Goal: Information Seeking & Learning: Learn about a topic

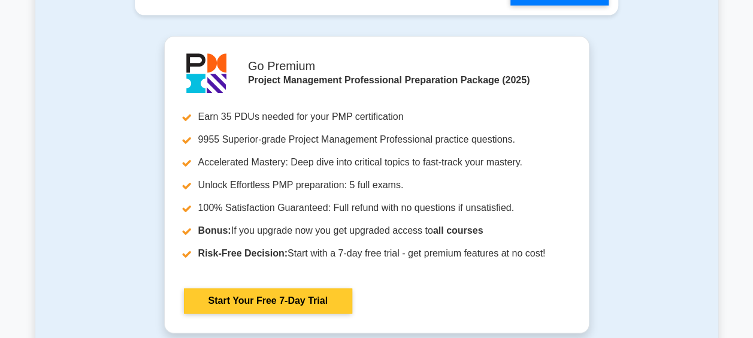
scroll to position [3355, 0]
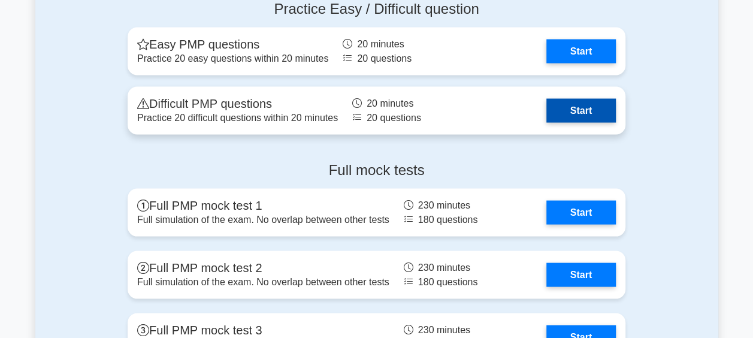
click at [601, 114] on link "Start" at bounding box center [580, 110] width 69 height 24
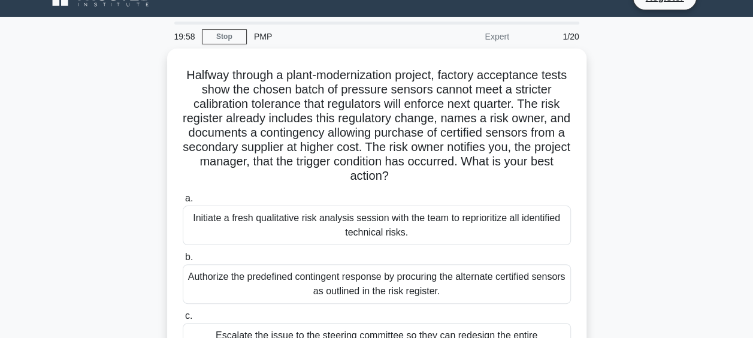
scroll to position [24, 0]
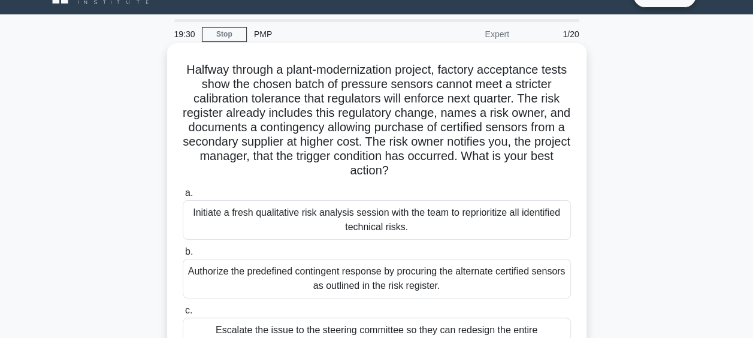
drag, startPoint x: 312, startPoint y: 156, endPoint x: 452, endPoint y: 164, distance: 141.0
click at [452, 164] on h5 "Halfway through a plant-modernization project, factory acceptance tests show th…" at bounding box center [377, 120] width 391 height 116
drag, startPoint x: 452, startPoint y: 164, endPoint x: 436, endPoint y: 177, distance: 20.5
click at [436, 177] on h5 "Halfway through a plant-modernization project, factory acceptance tests show th…" at bounding box center [377, 120] width 391 height 116
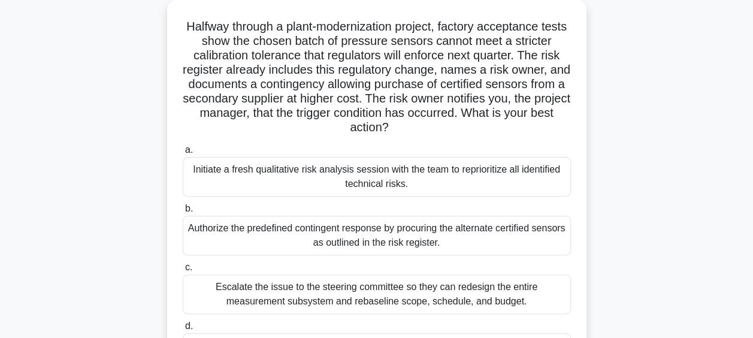
scroll to position [144, 0]
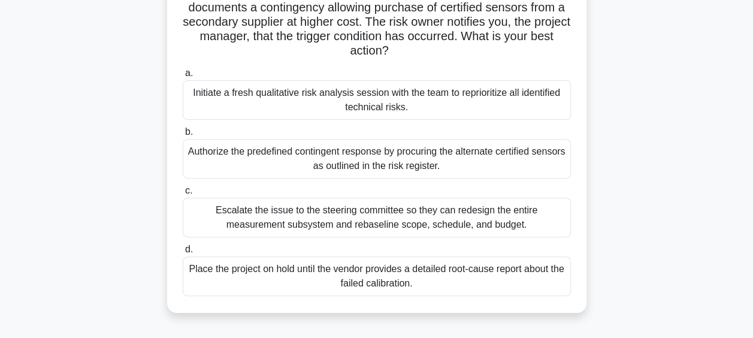
click at [326, 159] on div "Authorize the predefined contingent response by procuring the alternate certifi…" at bounding box center [377, 159] width 388 height 40
click at [183, 136] on input "b. Authorize the predefined contingent response by procuring the alternate cert…" at bounding box center [183, 132] width 0 height 8
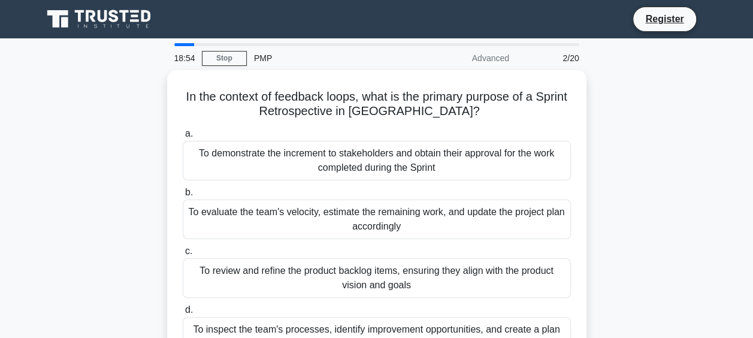
scroll to position [60, 0]
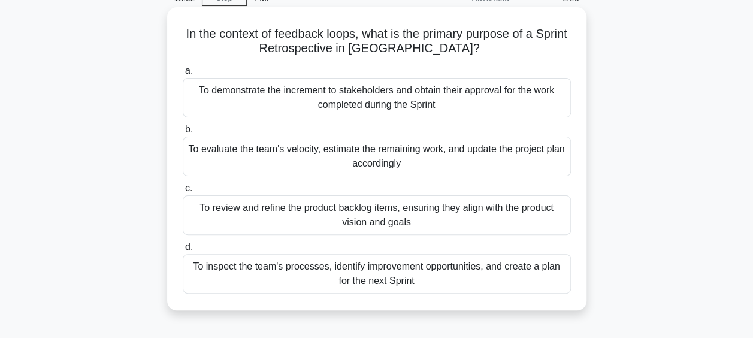
click at [473, 280] on div "To inspect the team's processes, identify improvement opportunities, and create…" at bounding box center [377, 274] width 388 height 40
click at [183, 251] on input "d. To inspect the team's processes, identify improvement opportunities, and cre…" at bounding box center [183, 247] width 0 height 8
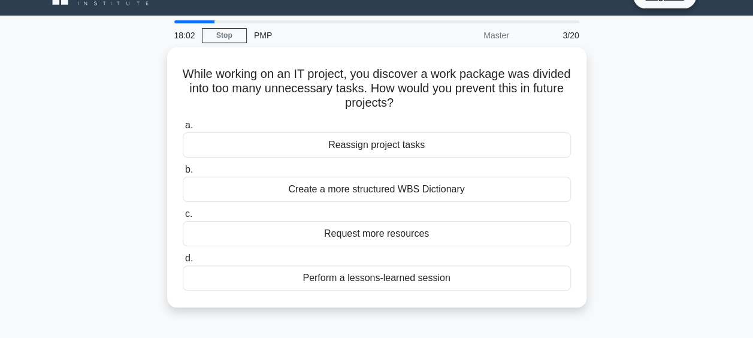
scroll to position [0, 0]
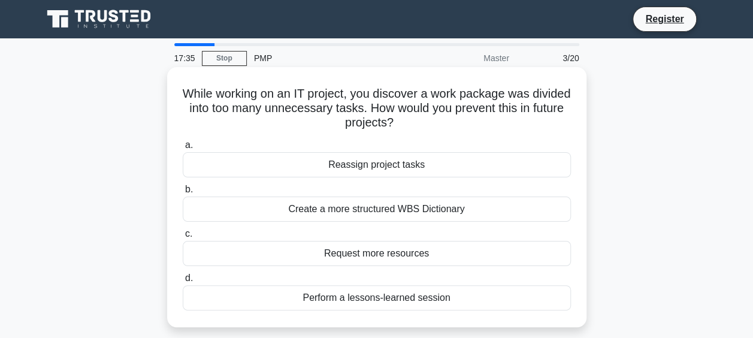
click at [435, 209] on div "Create a more structured WBS Dictionary" at bounding box center [377, 208] width 388 height 25
click at [183, 194] on input "b. Create a more structured WBS Dictionary" at bounding box center [183, 190] width 0 height 8
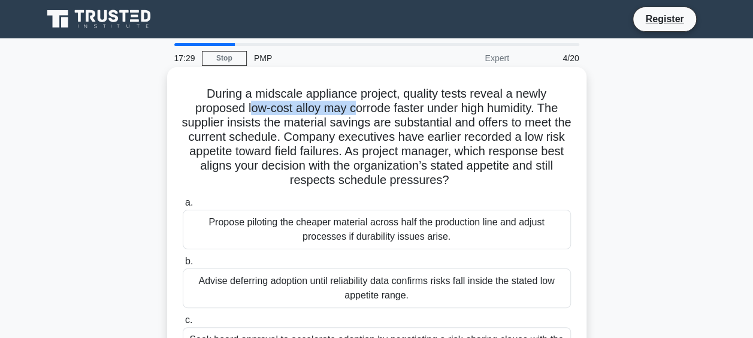
drag, startPoint x: 246, startPoint y: 110, endPoint x: 355, endPoint y: 110, distance: 109.0
click at [355, 110] on h5 "During a midscale appliance project, quality tests reveal a newly proposed low-…" at bounding box center [377, 137] width 391 height 102
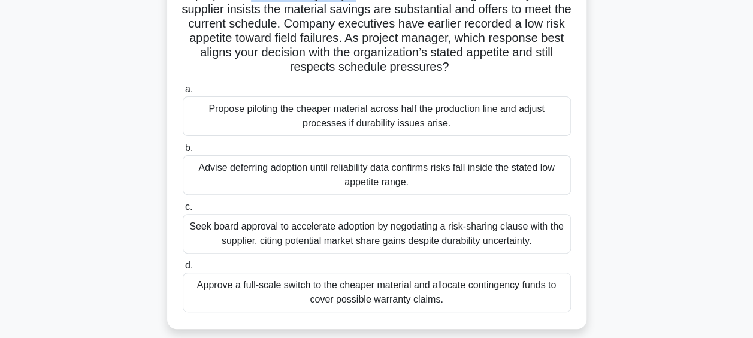
scroll to position [180, 0]
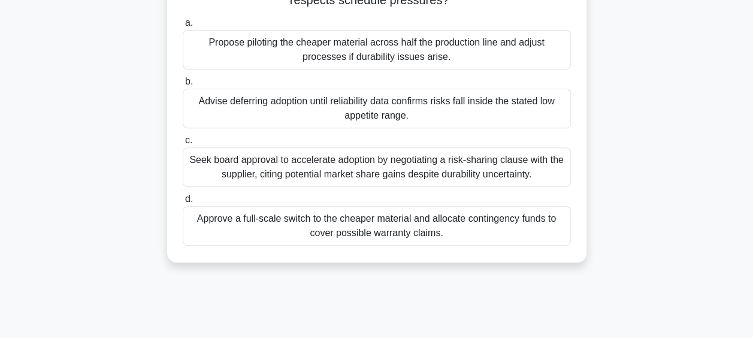
drag, startPoint x: 412, startPoint y: 234, endPoint x: 192, endPoint y: 213, distance: 221.5
click at [192, 213] on div "Approve a full-scale switch to the cheaper material and allocate contingency fu…" at bounding box center [377, 226] width 388 height 40
drag, startPoint x: 192, startPoint y: 213, endPoint x: 319, endPoint y: 188, distance: 129.5
click at [319, 188] on div "a. Propose piloting the cheaper material across half the production line and ad…" at bounding box center [377, 130] width 403 height 235
drag, startPoint x: 346, startPoint y: 214, endPoint x: 405, endPoint y: 214, distance: 59.3
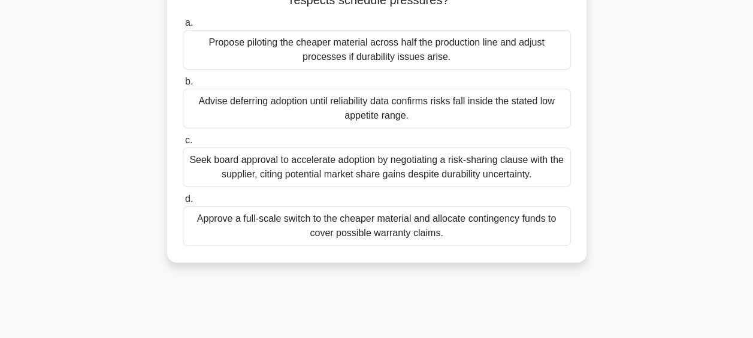
click at [405, 214] on div "Approve a full-scale switch to the cheaper material and allocate contingency fu…" at bounding box center [377, 226] width 388 height 40
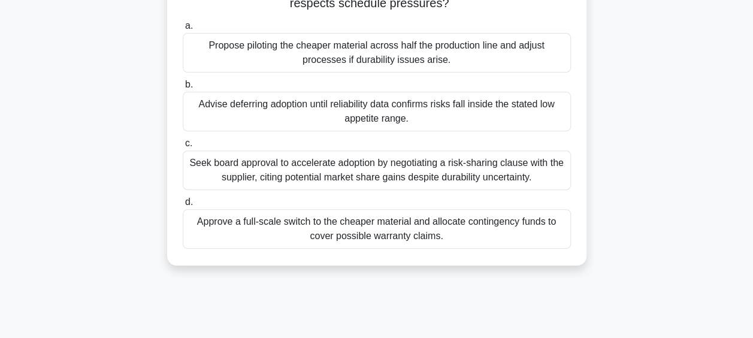
drag, startPoint x: 405, startPoint y: 214, endPoint x: 378, endPoint y: 196, distance: 32.7
click at [378, 196] on label "d. Approve a full-scale switch to the cheaper material and allocate contingency…" at bounding box center [377, 222] width 388 height 54
click at [183, 198] on input "d. Approve a full-scale switch to the cheaper material and allocate contingency…" at bounding box center [183, 202] width 0 height 8
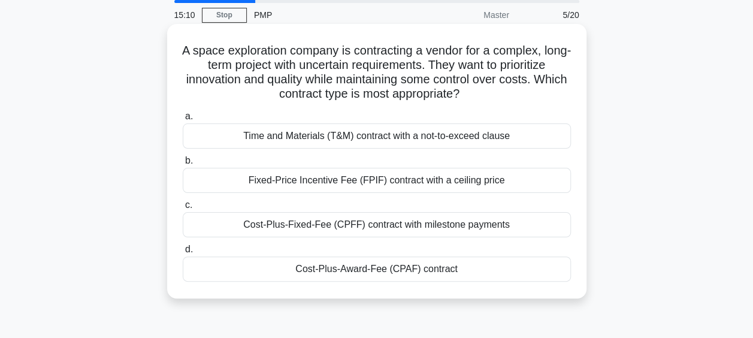
scroll to position [0, 0]
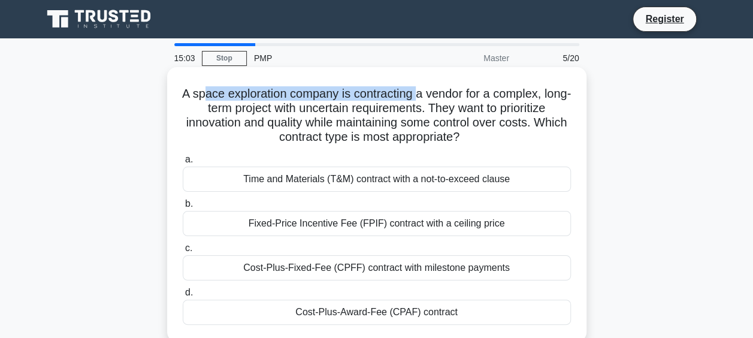
drag, startPoint x: 213, startPoint y: 90, endPoint x: 433, endPoint y: 86, distance: 219.9
click at [433, 86] on h5 "A space exploration company is contracting a vendor for a complex, long-term pr…" at bounding box center [377, 115] width 391 height 59
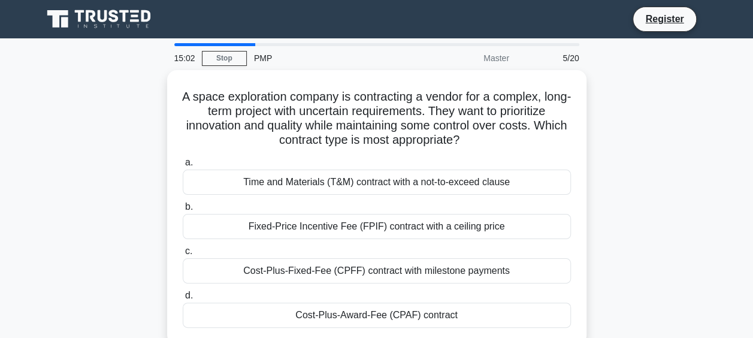
click at [701, 98] on div "A space exploration company is contracting a vendor for a complex, long-term pr…" at bounding box center [376, 214] width 683 height 289
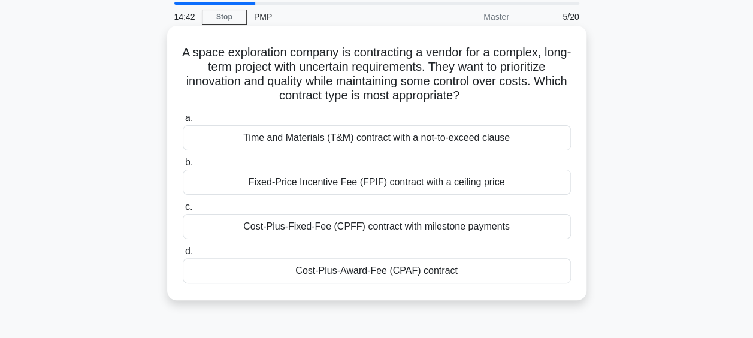
scroll to position [60, 0]
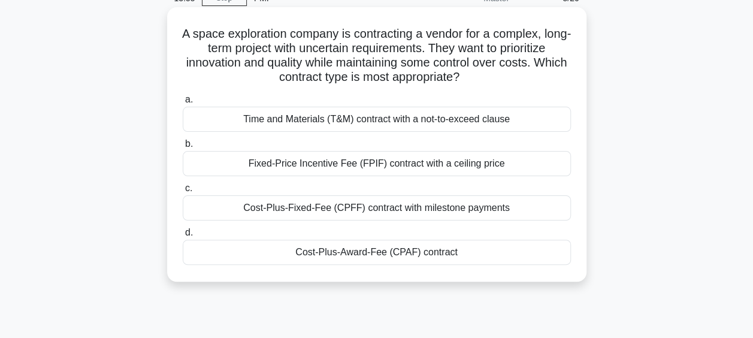
click at [392, 250] on div "Cost-Plus-Award-Fee (CPAF) contract" at bounding box center [377, 252] width 388 height 25
click at [183, 237] on input "d. Cost-Plus-Award-Fee (CPAF) contract" at bounding box center [183, 233] width 0 height 8
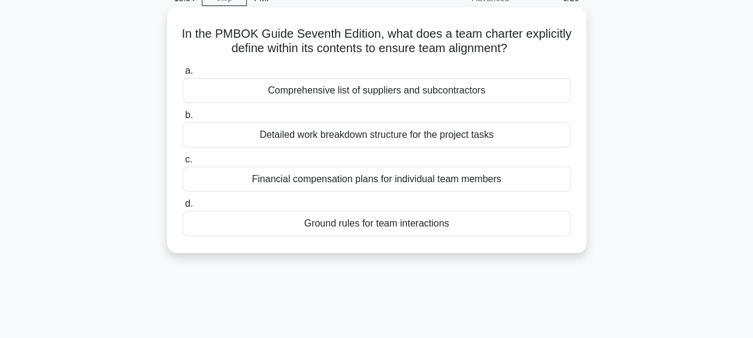
scroll to position [0, 0]
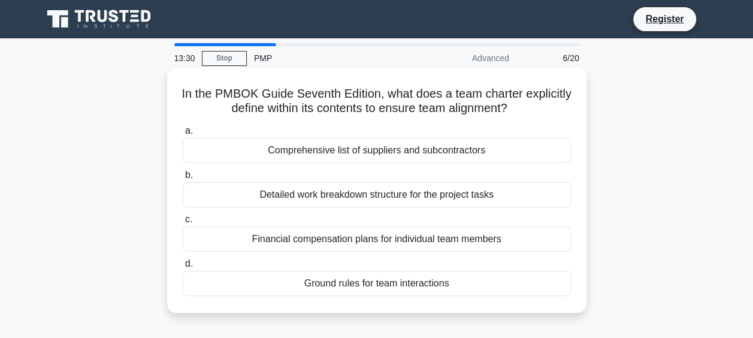
click at [374, 283] on div "Ground rules for team interactions" at bounding box center [377, 283] width 388 height 25
click at [183, 268] on input "d. Ground rules for team interactions" at bounding box center [183, 264] width 0 height 8
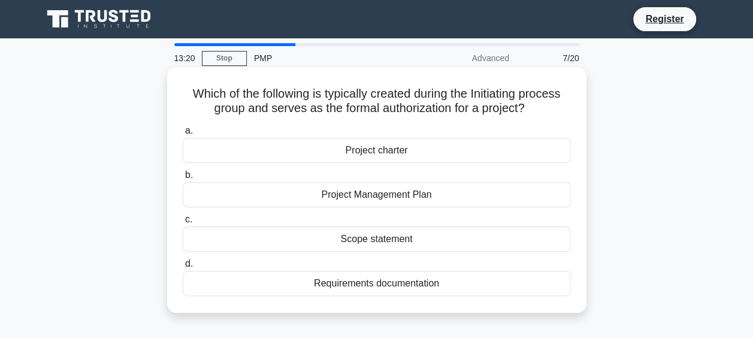
click at [386, 155] on div "Project charter" at bounding box center [377, 150] width 388 height 25
click at [183, 135] on input "a. Project charter" at bounding box center [183, 131] width 0 height 8
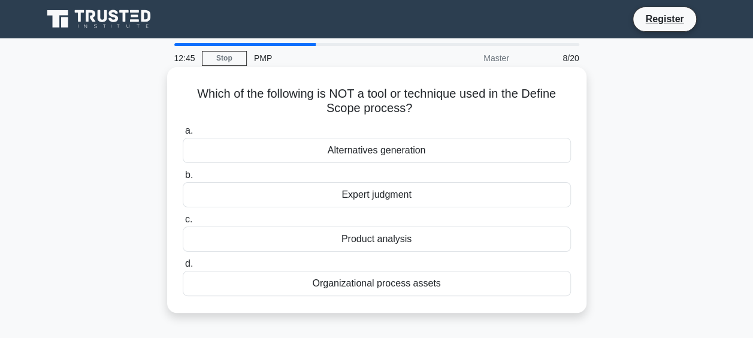
click at [398, 157] on div "Alternatives generation" at bounding box center [377, 150] width 388 height 25
click at [183, 135] on input "a. Alternatives generation" at bounding box center [183, 131] width 0 height 8
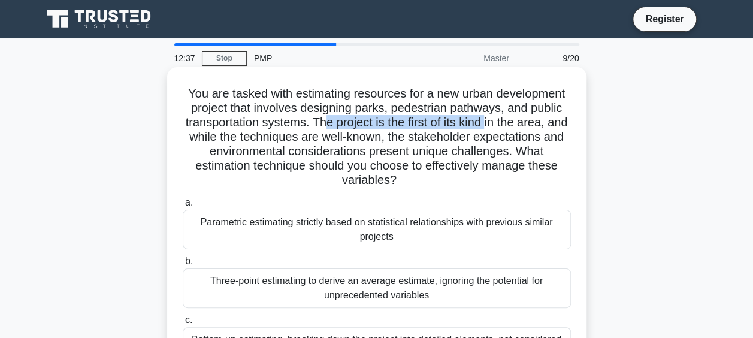
drag, startPoint x: 334, startPoint y: 122, endPoint x: 502, endPoint y: 119, distance: 168.4
click at [502, 119] on h5 "You are tasked with estimating resources for a new urban development project th…" at bounding box center [377, 137] width 391 height 102
click at [370, 149] on h5 "You are tasked with estimating resources for a new urban development project th…" at bounding box center [377, 137] width 391 height 102
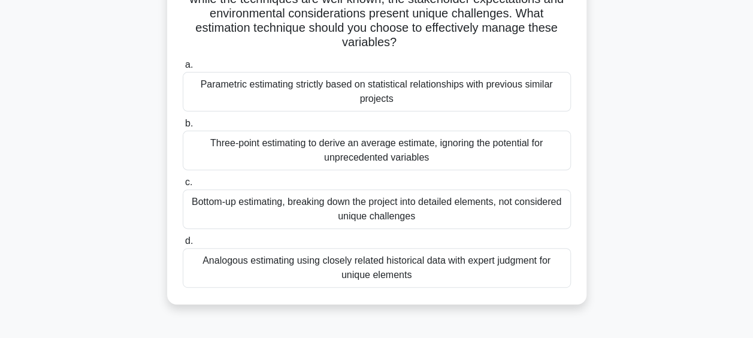
scroll to position [120, 0]
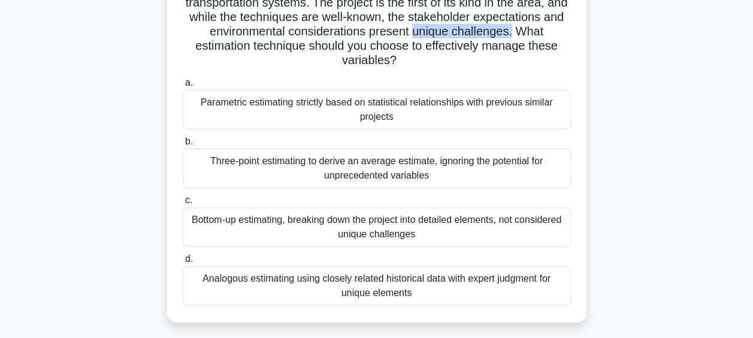
drag, startPoint x: 428, startPoint y: 30, endPoint x: 525, endPoint y: 31, distance: 97.1
click at [525, 31] on h5 "You are tasked with estimating resources for a new urban development project th…" at bounding box center [377, 17] width 391 height 102
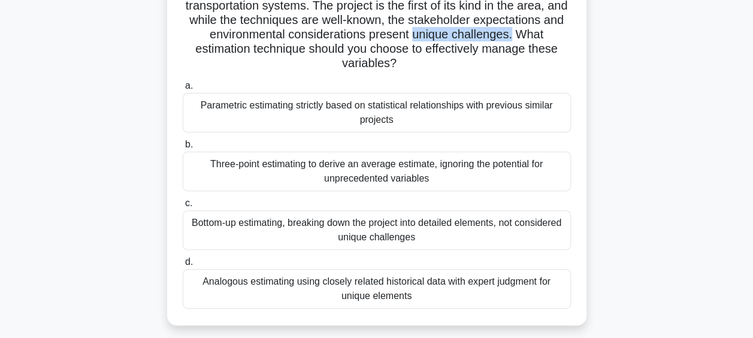
drag, startPoint x: 421, startPoint y: 291, endPoint x: 661, endPoint y: 203, distance: 256.2
click at [661, 203] on div "You are tasked with estimating resources for a new urban development project th…" at bounding box center [376, 144] width 683 height 389
drag, startPoint x: 661, startPoint y: 203, endPoint x: 640, endPoint y: 211, distance: 22.4
click at [640, 211] on div "You are tasked with estimating resources for a new urban development project th…" at bounding box center [376, 144] width 683 height 389
click at [637, 62] on div "You are tasked with estimating resources for a new urban development project th…" at bounding box center [376, 144] width 683 height 389
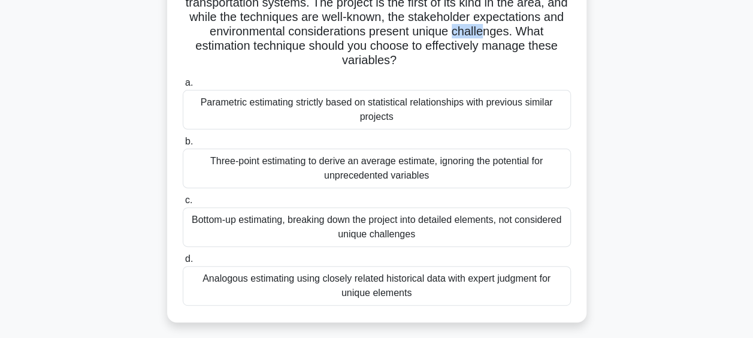
drag, startPoint x: 465, startPoint y: 37, endPoint x: 495, endPoint y: 33, distance: 30.2
click at [495, 33] on h5 "You are tasked with estimating resources for a new urban development project th…" at bounding box center [377, 17] width 391 height 102
drag, startPoint x: 418, startPoint y: 291, endPoint x: 200, endPoint y: 274, distance: 218.7
click at [200, 274] on div "Analogous estimating using closely related historical data with expert judgment…" at bounding box center [377, 286] width 388 height 40
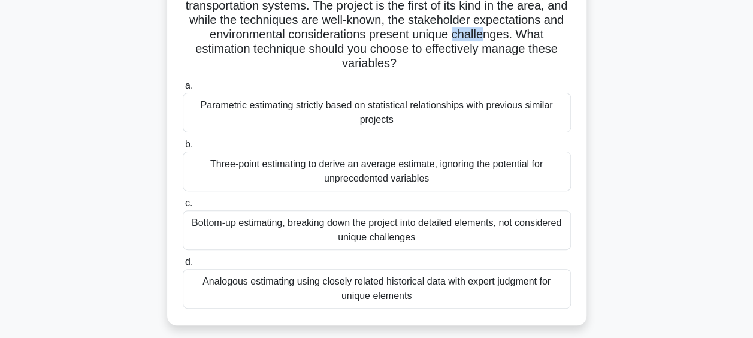
drag, startPoint x: 200, startPoint y: 274, endPoint x: 285, endPoint y: 276, distance: 85.1
click at [285, 276] on div "Analogous estimating using closely related historical data with expert judgment…" at bounding box center [377, 289] width 388 height 40
click at [183, 266] on input "d. Analogous estimating using closely related historical data with expert judgm…" at bounding box center [183, 262] width 0 height 8
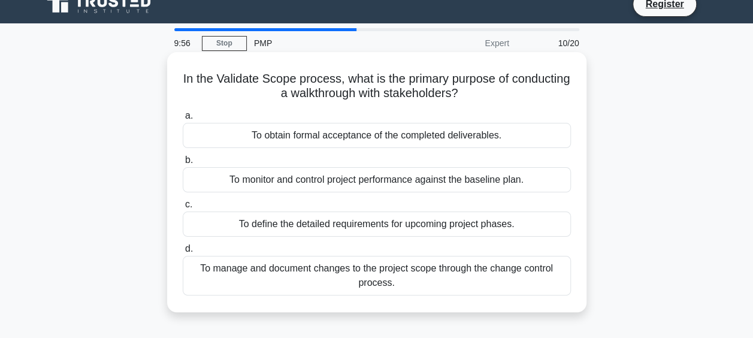
scroll to position [0, 0]
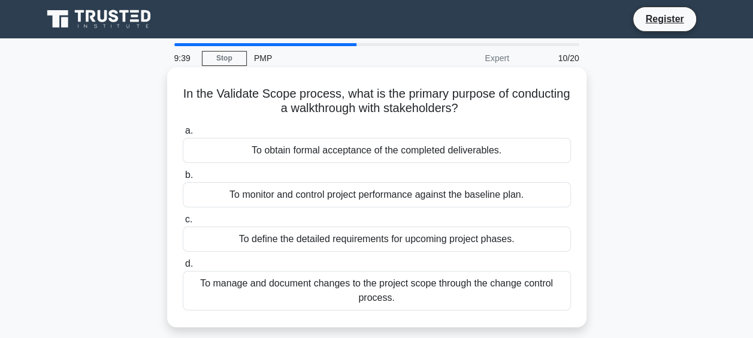
click at [319, 157] on div "To obtain formal acceptance of the completed deliverables." at bounding box center [377, 150] width 388 height 25
click at [183, 135] on input "a. To obtain formal acceptance of the completed deliverables." at bounding box center [183, 131] width 0 height 8
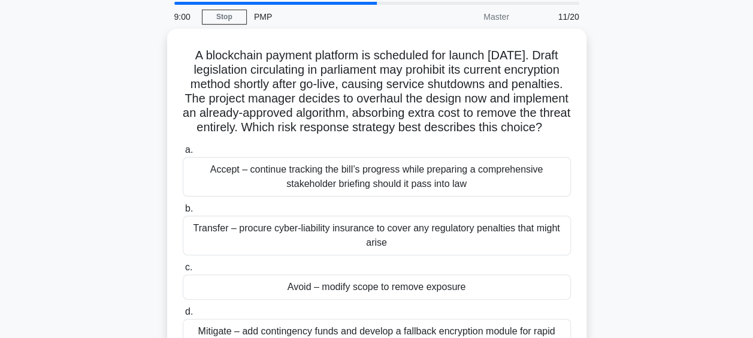
scroll to position [60, 0]
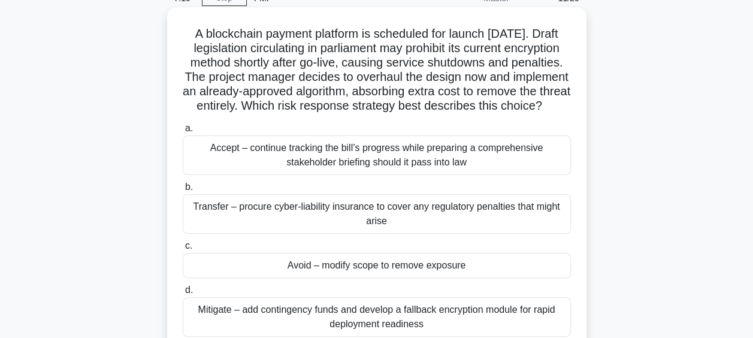
click at [479, 276] on div "Avoid – modify scope to remove exposure" at bounding box center [377, 265] width 388 height 25
click at [183, 250] on input "c. Avoid – modify scope to remove exposure" at bounding box center [183, 246] width 0 height 8
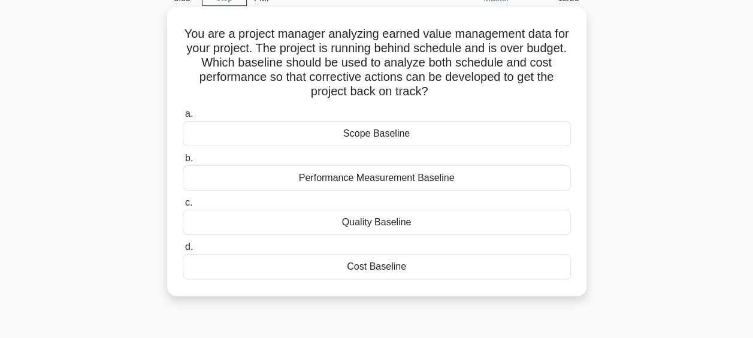
click at [441, 261] on div "Cost Baseline" at bounding box center [377, 266] width 388 height 25
click at [183, 251] on input "d. Cost Baseline" at bounding box center [183, 247] width 0 height 8
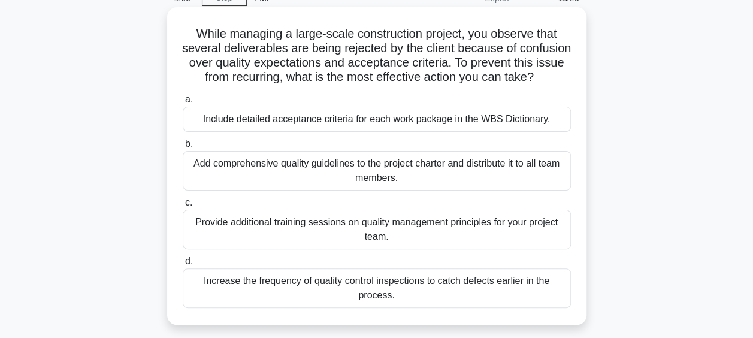
click at [496, 132] on div "Include detailed acceptance criteria for each work package in the WBS Dictionar…" at bounding box center [377, 119] width 388 height 25
click at [183, 104] on input "a. Include detailed acceptance criteria for each work package in the WBS Dictio…" at bounding box center [183, 100] width 0 height 8
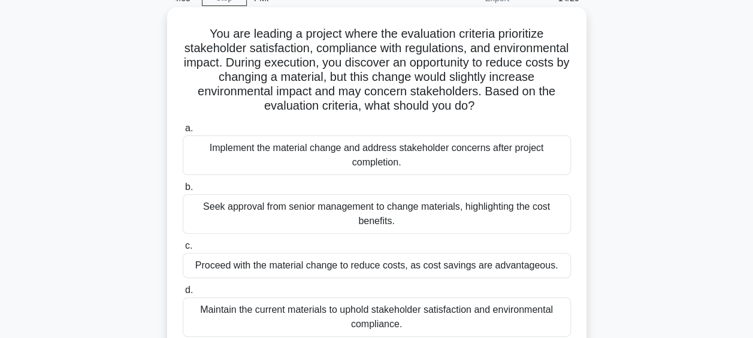
scroll to position [0, 0]
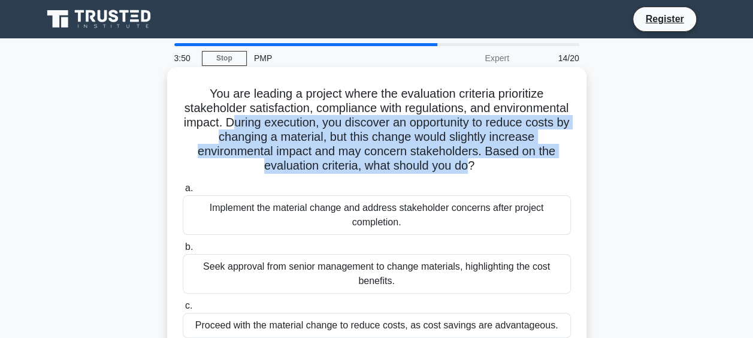
drag, startPoint x: 317, startPoint y: 122, endPoint x: 488, endPoint y: 167, distance: 176.4
click at [488, 167] on h5 "You are leading a project where the evaluation criteria prioritize stakeholder …" at bounding box center [377, 129] width 391 height 87
drag, startPoint x: 488, startPoint y: 167, endPoint x: 403, endPoint y: 150, distance: 86.1
click at [403, 150] on h5 "You are leading a project where the evaluation criteria prioritize stakeholder …" at bounding box center [377, 129] width 391 height 87
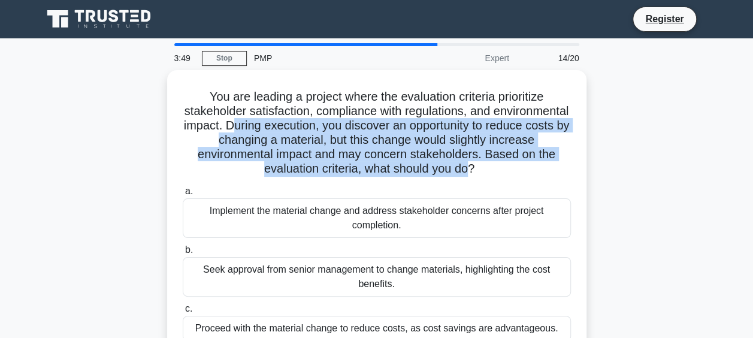
click at [635, 132] on div "You are leading a project where the evaluation criteria prioritize stakeholder …" at bounding box center [376, 250] width 683 height 361
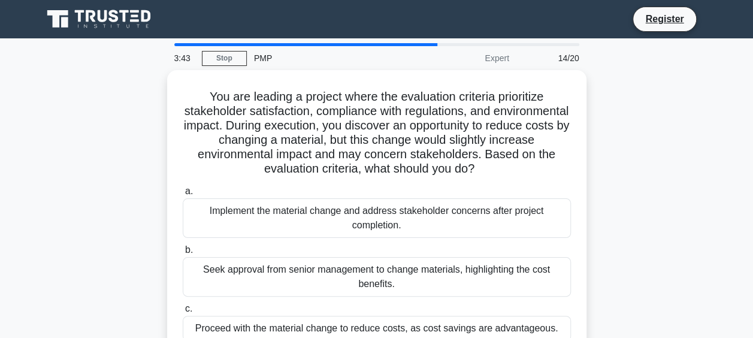
scroll to position [60, 0]
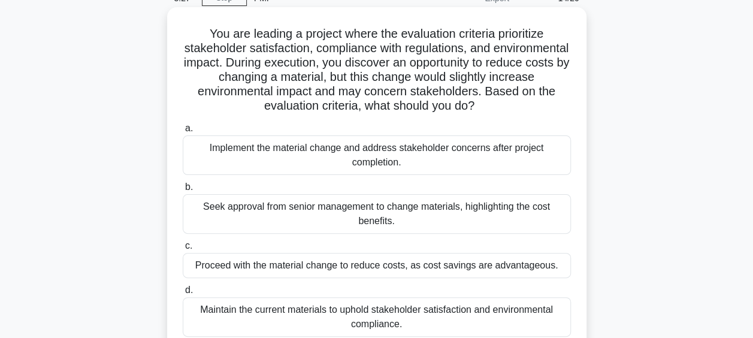
click at [268, 316] on div "Maintain the current materials to uphold stakeholder satisfaction and environme…" at bounding box center [377, 317] width 388 height 40
click at [183, 294] on input "d. Maintain the current materials to uphold stakeholder satisfaction and enviro…" at bounding box center [183, 290] width 0 height 8
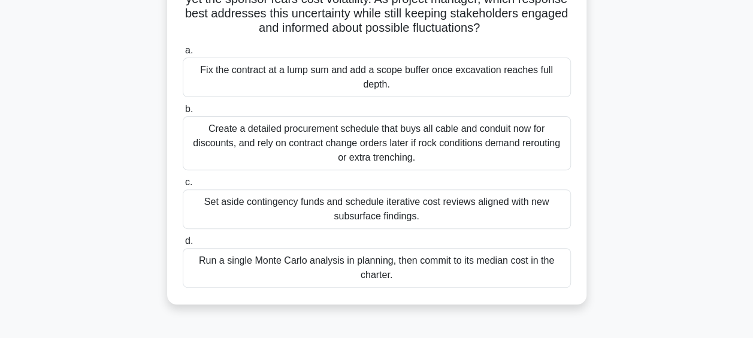
scroll to position [120, 0]
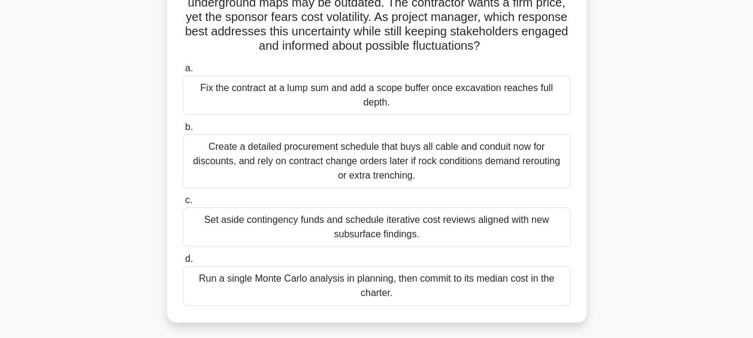
click at [374, 161] on div "Create a detailed procurement schedule that buys all cable and conduit now for …" at bounding box center [377, 161] width 388 height 54
click at [183, 131] on input "b. Create a detailed procurement schedule that buys all cable and conduit now f…" at bounding box center [183, 127] width 0 height 8
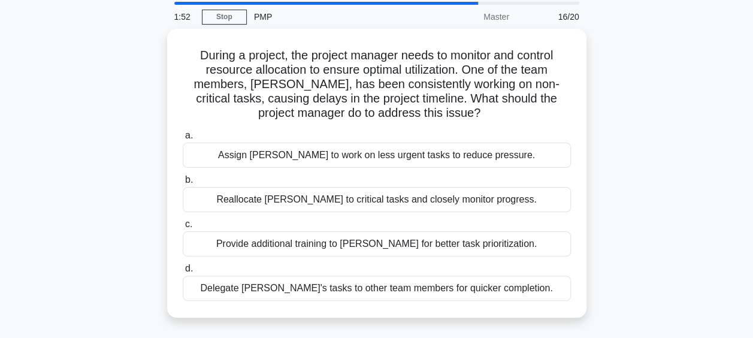
scroll to position [60, 0]
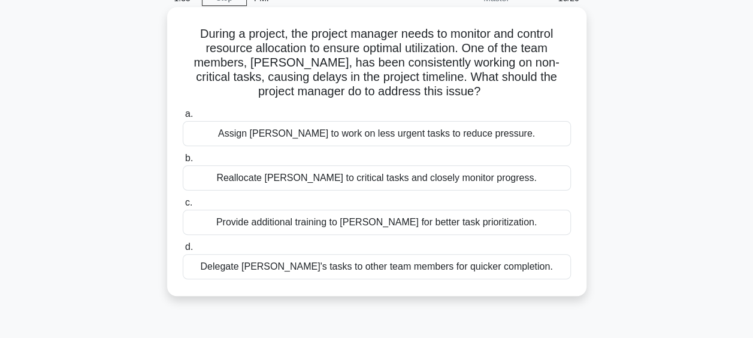
click at [443, 225] on div "Provide additional training to John for better task prioritization." at bounding box center [377, 222] width 388 height 25
click at [183, 207] on input "c. Provide additional training to John for better task prioritization." at bounding box center [183, 203] width 0 height 8
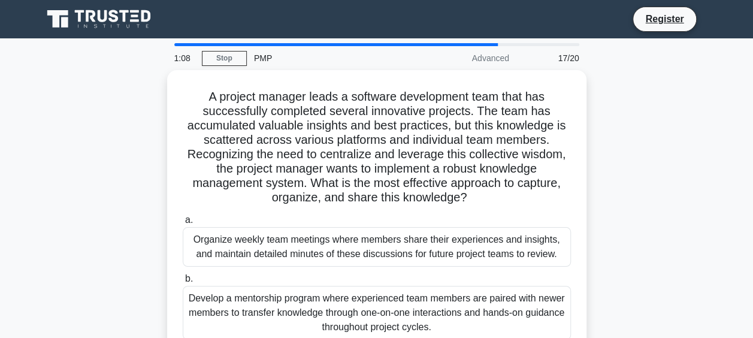
scroll to position [120, 0]
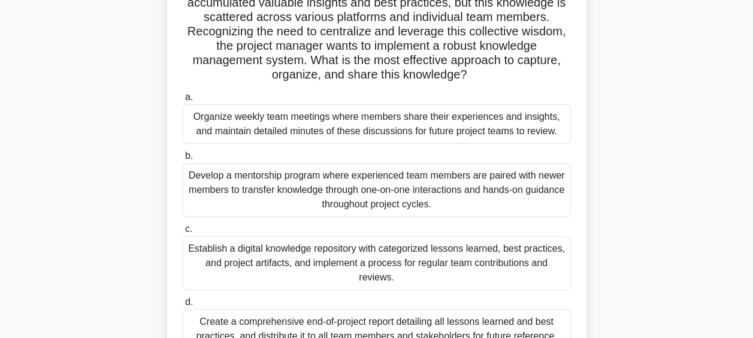
click at [315, 199] on div "Develop a mentorship program where experienced team members are paired with new…" at bounding box center [377, 190] width 388 height 54
click at [183, 160] on input "b. Develop a mentorship program where experienced team members are paired with …" at bounding box center [183, 156] width 0 height 8
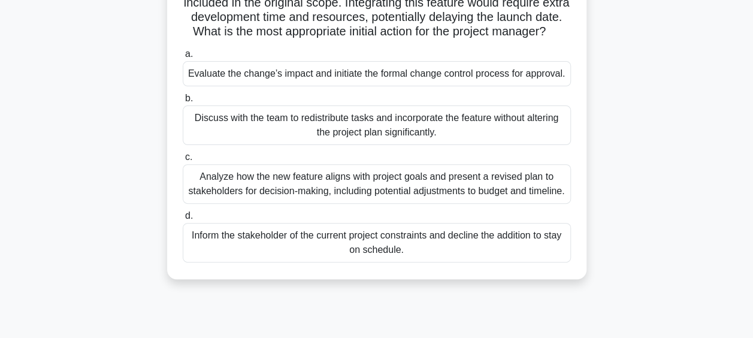
click at [506, 204] on div "Analyze how the new feature aligns with project goals and present a revised pla…" at bounding box center [377, 184] width 388 height 40
click at [183, 161] on input "c. Analyze how the new feature aligns with project goals and present a revised …" at bounding box center [183, 157] width 0 height 8
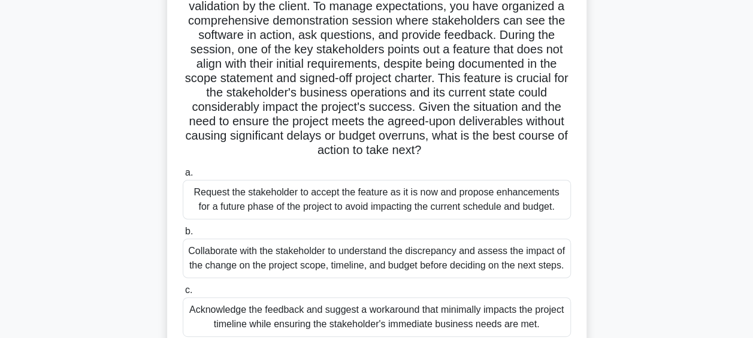
scroll to position [180, 0]
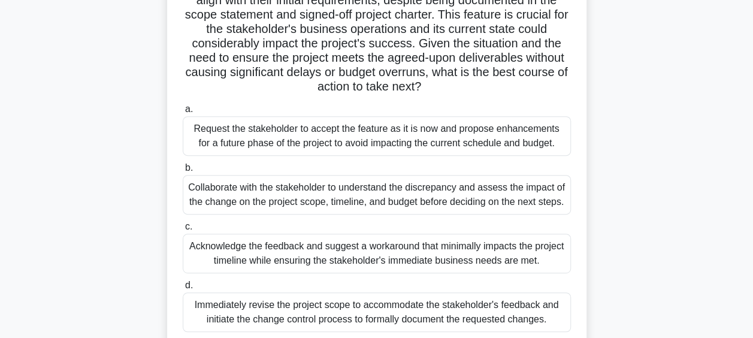
click at [243, 214] on div "a. Request the stakeholder to accept the feature as it is now and propose enhan…" at bounding box center [377, 216] width 403 height 235
click at [248, 204] on div "Collaborate with the stakeholder to understand the discrepancy and assess the i…" at bounding box center [377, 195] width 388 height 40
click at [183, 172] on input "b. Collaborate with the stakeholder to understand the discrepancy and assess th…" at bounding box center [183, 168] width 0 height 8
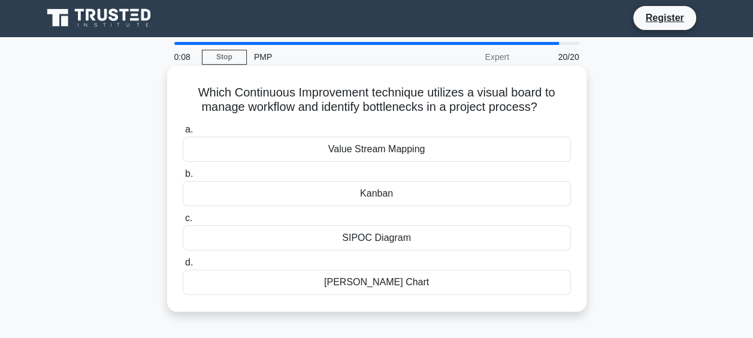
scroll to position [0, 0]
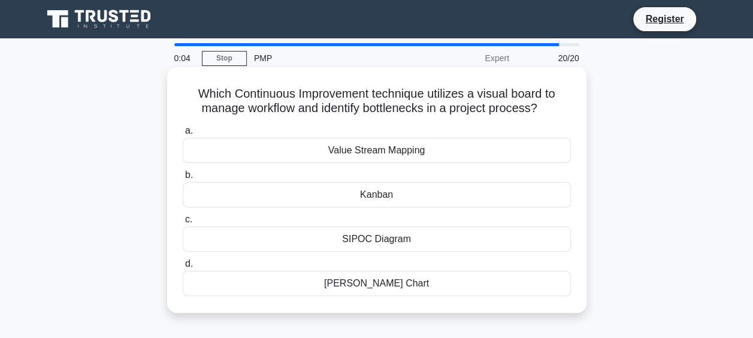
click at [379, 198] on div "Kanban" at bounding box center [377, 194] width 388 height 25
click at [183, 179] on input "b. Kanban" at bounding box center [183, 175] width 0 height 8
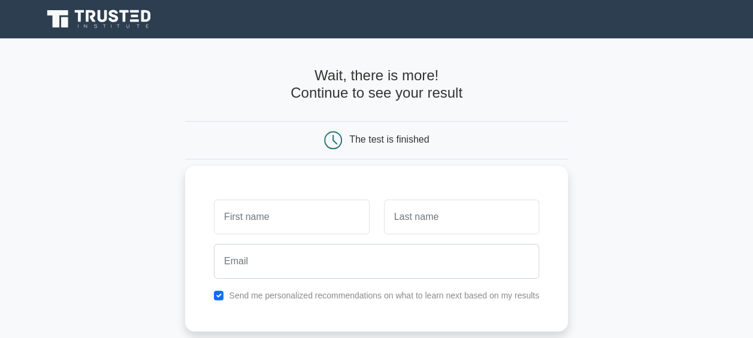
click at [333, 209] on input "text" at bounding box center [291, 216] width 155 height 35
type input "SHekhar"
click at [451, 220] on input "text" at bounding box center [461, 216] width 155 height 35
type input "Kamble"
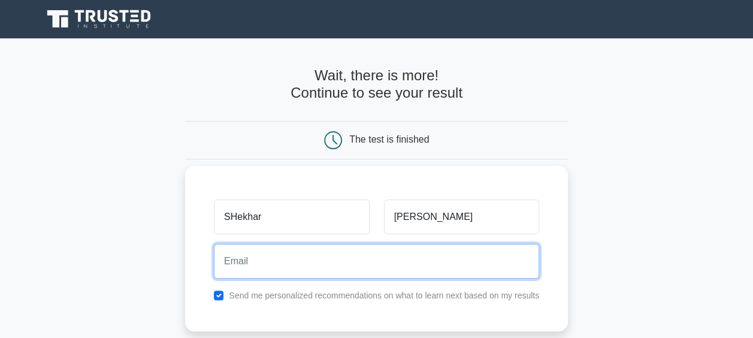
click at [309, 268] on input "email" at bounding box center [376, 261] width 325 height 35
type input "syk888@gmail.com"
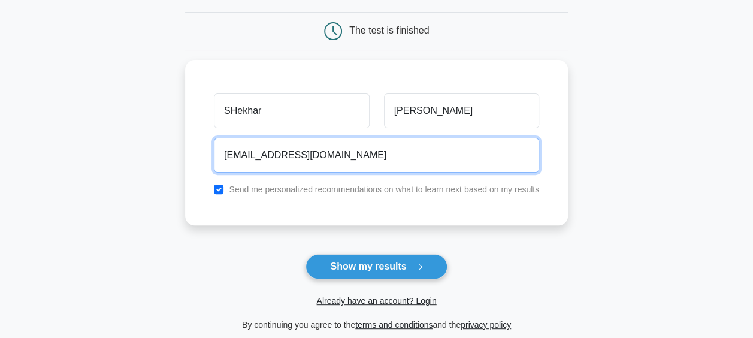
scroll to position [180, 0]
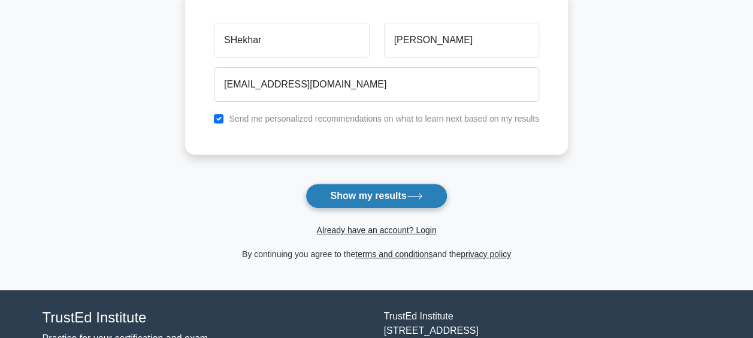
click at [399, 191] on button "Show my results" at bounding box center [376, 195] width 141 height 25
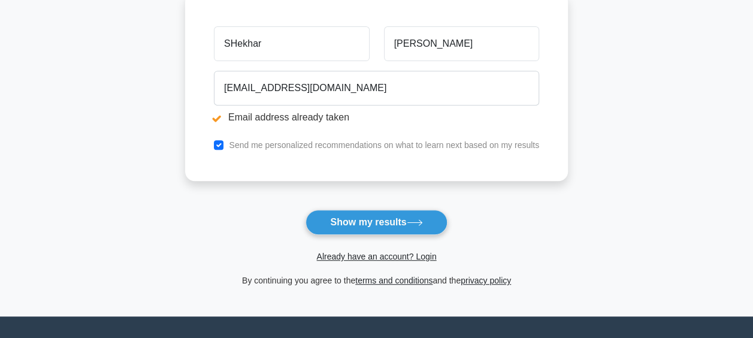
scroll to position [180, 0]
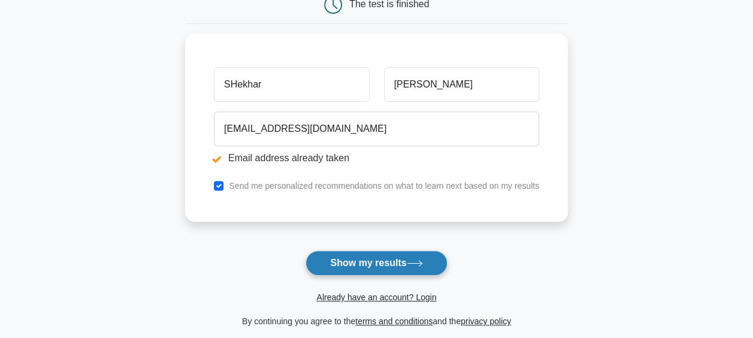
click at [368, 261] on button "Show my results" at bounding box center [376, 262] width 141 height 25
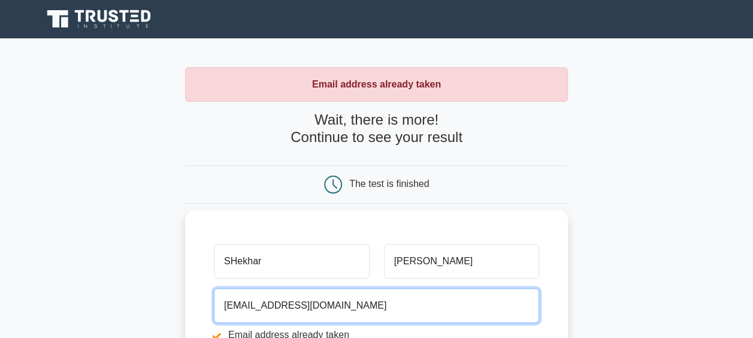
drag, startPoint x: 316, startPoint y: 304, endPoint x: 219, endPoint y: 303, distance: 97.1
click at [219, 303] on input "syk888@gmail.com" at bounding box center [376, 305] width 325 height 35
type input "shekhar.kamble@lionbridge.com"
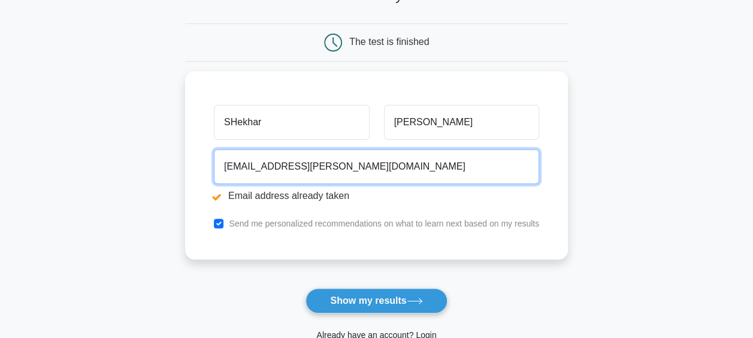
scroll to position [180, 0]
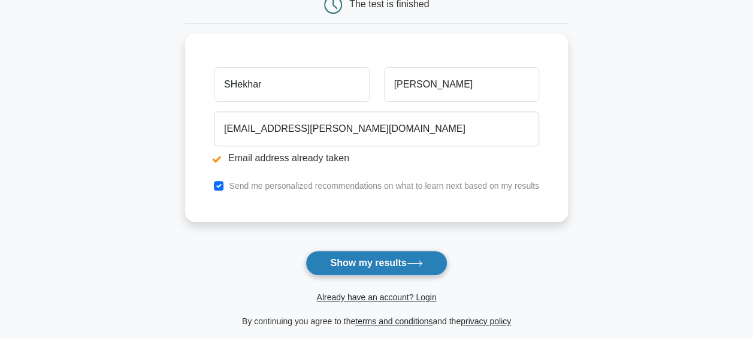
click at [351, 261] on button "Show my results" at bounding box center [376, 262] width 141 height 25
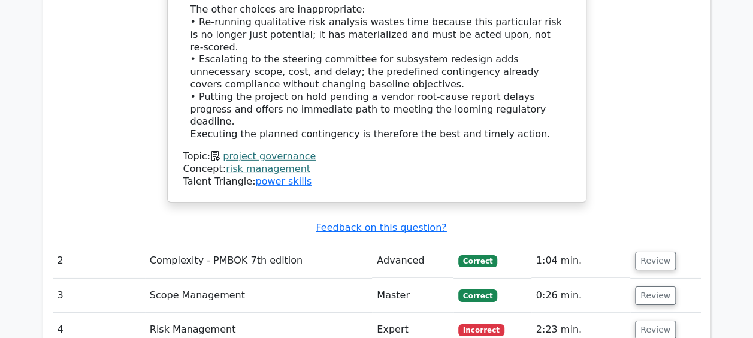
scroll to position [1857, 0]
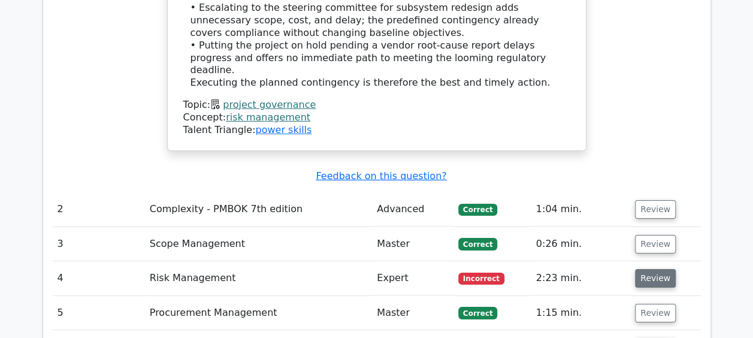
click at [648, 269] on button "Review" at bounding box center [655, 278] width 41 height 19
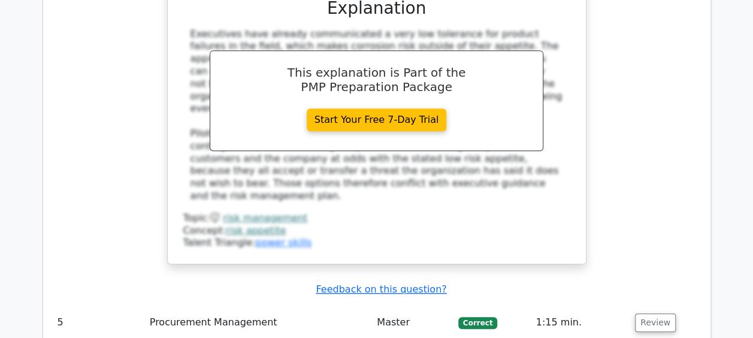
scroll to position [2576, 0]
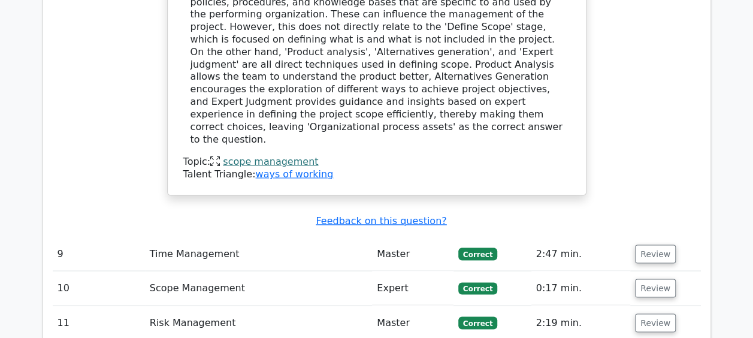
scroll to position [3295, 0]
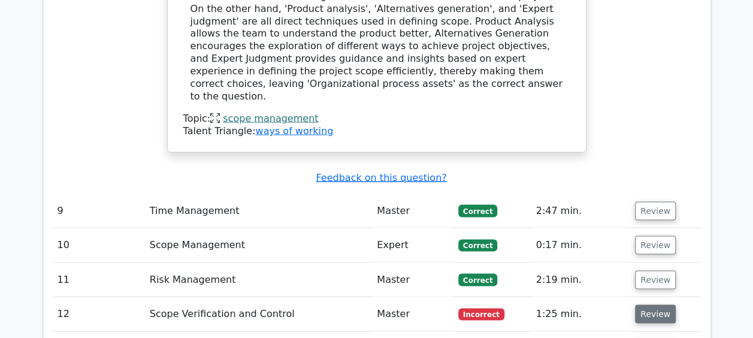
click at [643, 304] on button "Review" at bounding box center [655, 313] width 41 height 19
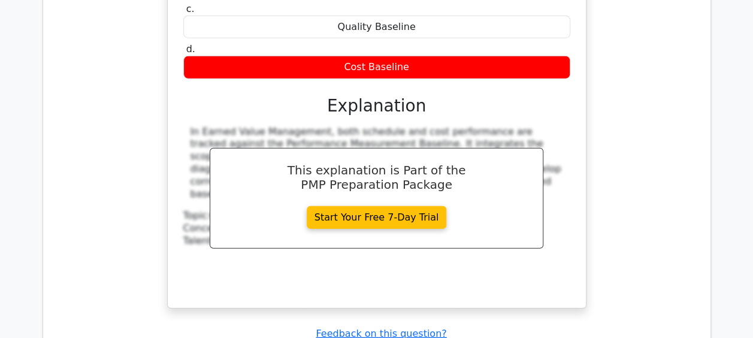
scroll to position [3834, 0]
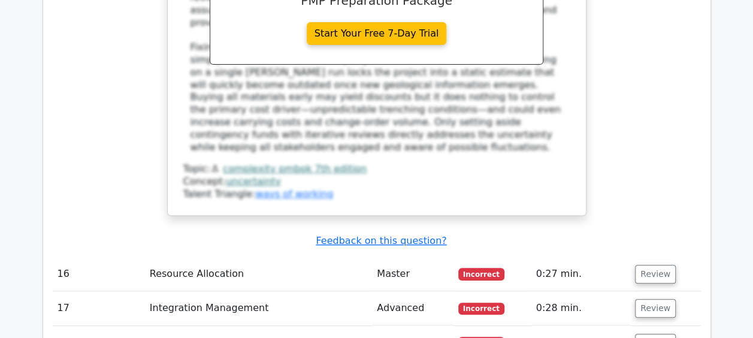
scroll to position [4673, 0]
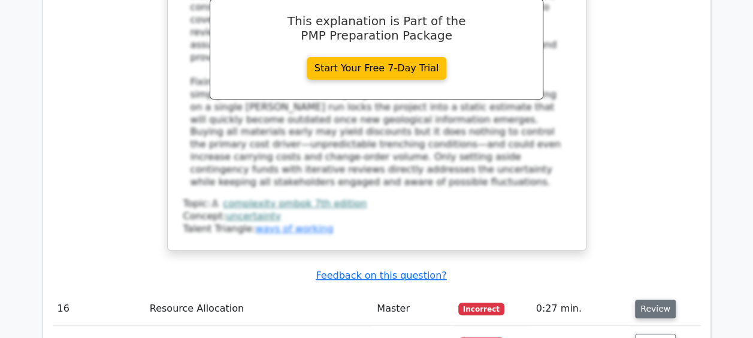
click at [647, 300] on button "Review" at bounding box center [655, 309] width 41 height 19
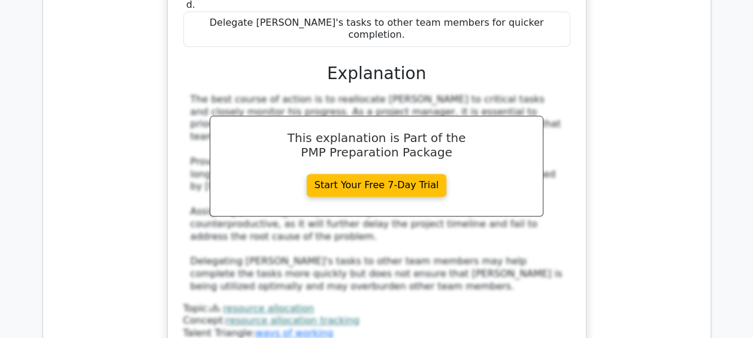
scroll to position [5272, 0]
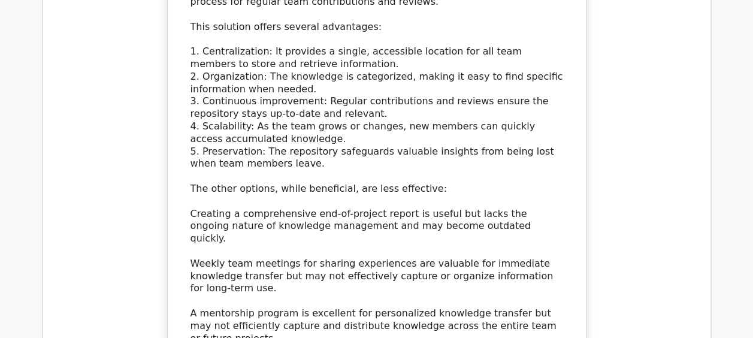
scroll to position [6111, 0]
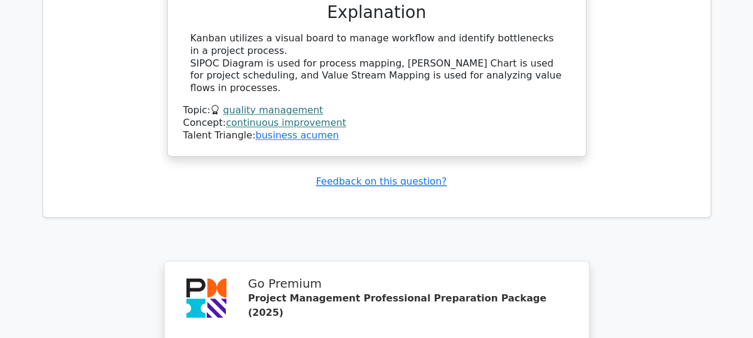
scroll to position [7695, 0]
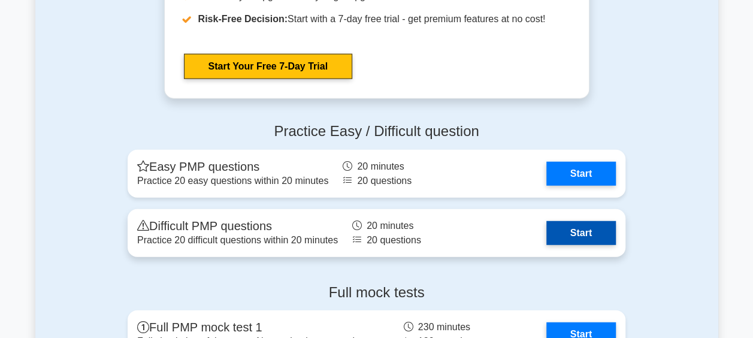
scroll to position [3774, 0]
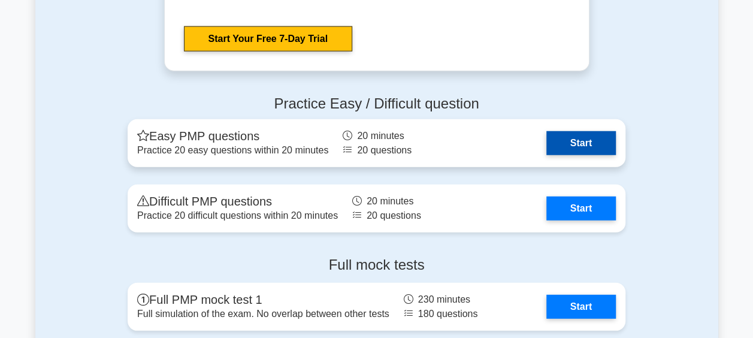
click at [576, 140] on link "Start" at bounding box center [580, 143] width 69 height 24
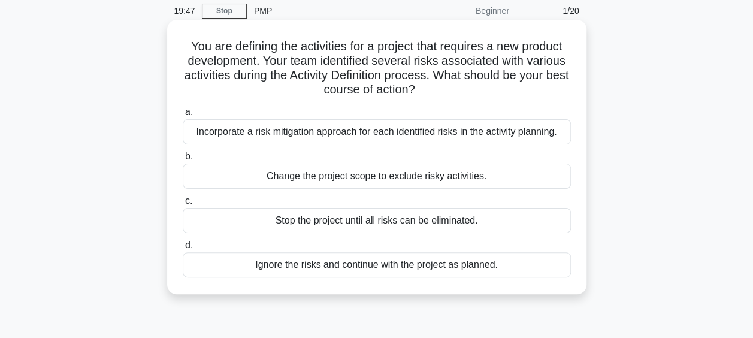
scroll to position [120, 0]
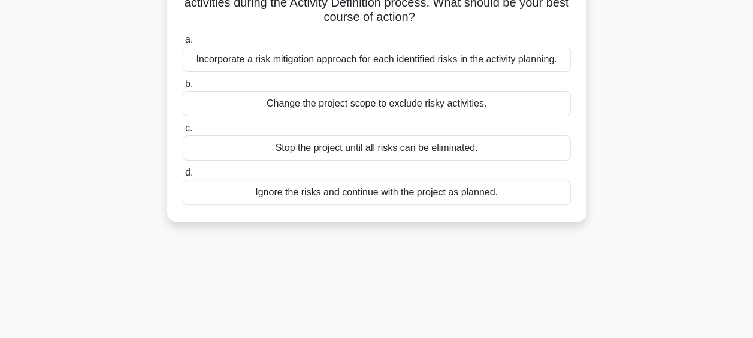
click at [332, 64] on div "Incorporate a risk mitigation approach for each identified risks in the activit…" at bounding box center [377, 59] width 388 height 25
click at [183, 44] on input "a. Incorporate a risk mitigation approach for each identified risks in the acti…" at bounding box center [183, 40] width 0 height 8
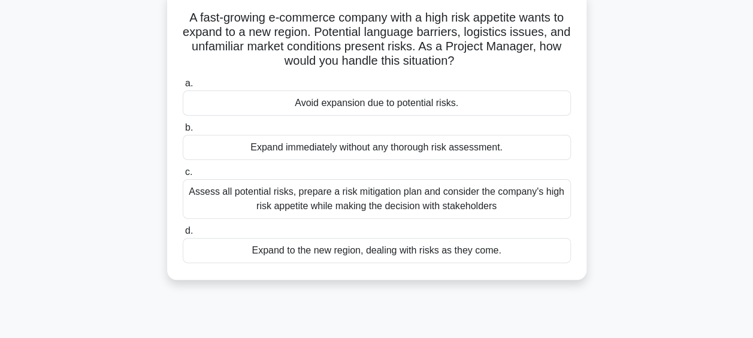
scroll to position [75, 0]
click at [278, 199] on div "Assess all potential risks, prepare a risk mitigation plan and consider the com…" at bounding box center [377, 200] width 388 height 40
click at [183, 177] on input "c. Assess all potential risks, prepare a risk mitigation plan and consider the …" at bounding box center [183, 173] width 0 height 8
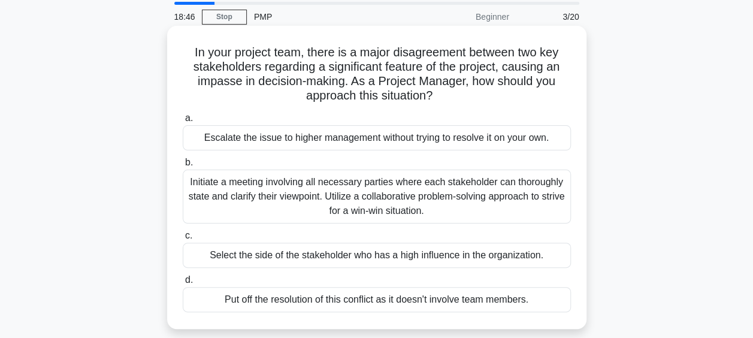
scroll to position [60, 0]
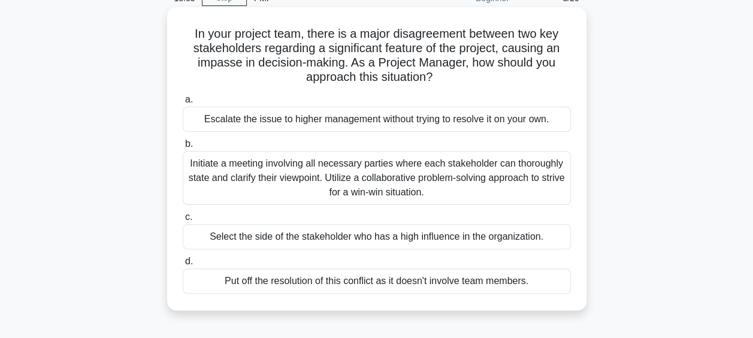
click at [295, 187] on div "Initiate a meeting involving all necessary parties where each stakeholder can t…" at bounding box center [377, 178] width 388 height 54
click at [183, 148] on input "b. Initiate a meeting involving all necessary parties where each stakeholder ca…" at bounding box center [183, 144] width 0 height 8
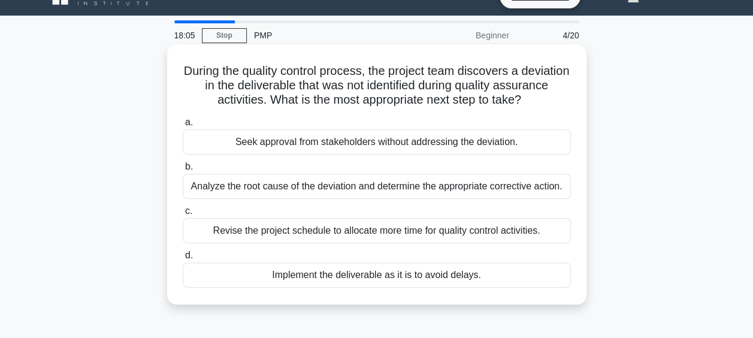
scroll to position [0, 0]
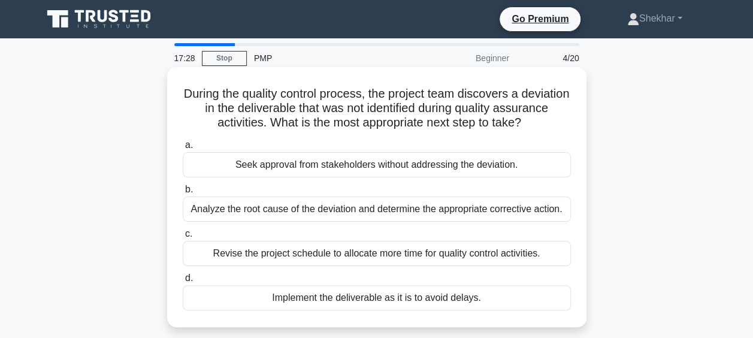
click at [358, 210] on div "Analyze the root cause of the deviation and determine the appropriate correctiv…" at bounding box center [377, 208] width 388 height 25
click at [183, 194] on input "b. Analyze the root cause of the deviation and determine the appropriate correc…" at bounding box center [183, 190] width 0 height 8
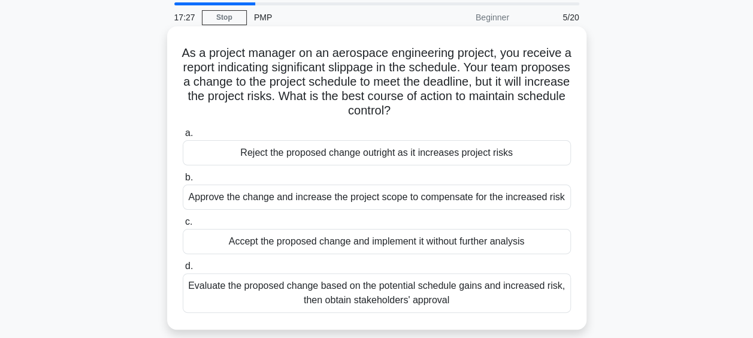
scroll to position [60, 0]
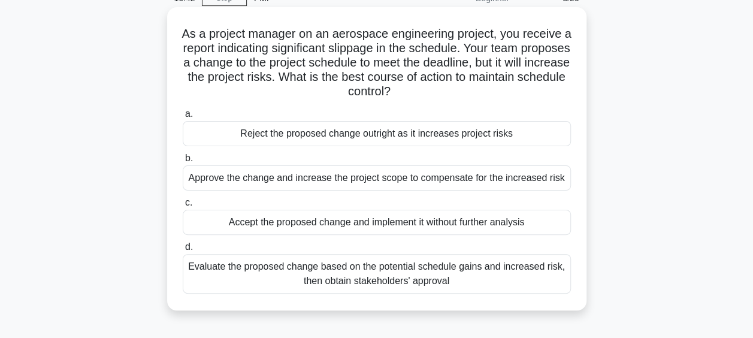
click at [285, 282] on div "Evaluate the proposed change based on the potential schedule gains and increase…" at bounding box center [377, 274] width 388 height 40
click at [183, 251] on input "d. Evaluate the proposed change based on the potential schedule gains and incre…" at bounding box center [183, 247] width 0 height 8
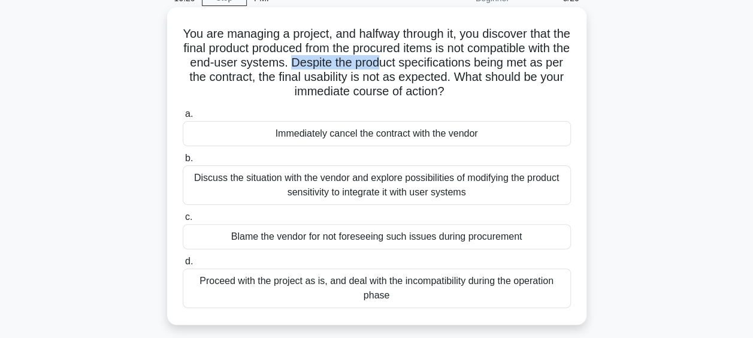
drag, startPoint x: 344, startPoint y: 62, endPoint x: 433, endPoint y: 65, distance: 88.7
click at [433, 65] on h5 "You are managing a project, and halfway through it, you discover that the final…" at bounding box center [377, 62] width 391 height 73
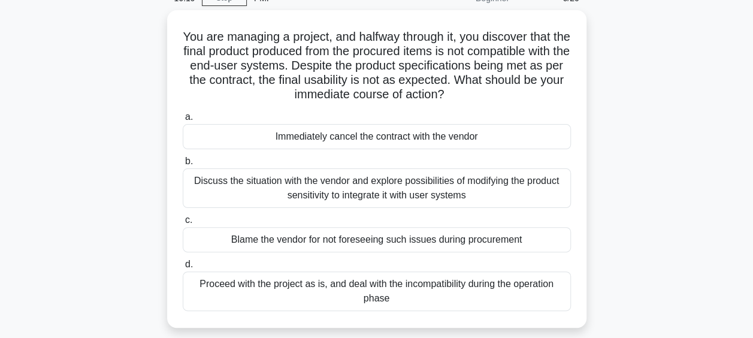
drag, startPoint x: 433, startPoint y: 65, endPoint x: 651, endPoint y: 59, distance: 218.1
click at [651, 59] on div "You are managing a project, and halfway through it, you discover that the final…" at bounding box center [376, 176] width 683 height 332
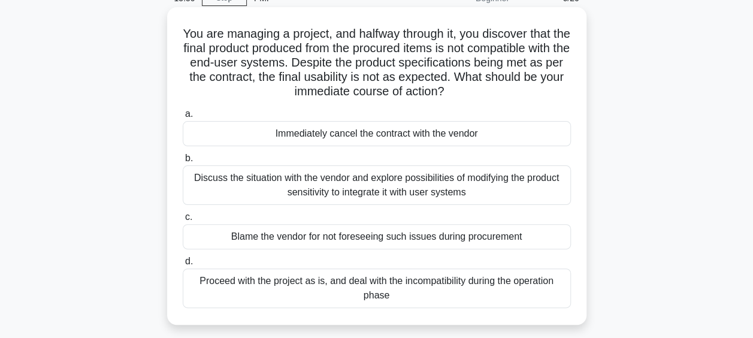
click at [321, 195] on div "Discuss the situation with the vendor and explore possibilities of modifying th…" at bounding box center [377, 185] width 388 height 40
click at [183, 162] on input "b. Discuss the situation with the vendor and explore possibilities of modifying…" at bounding box center [183, 159] width 0 height 8
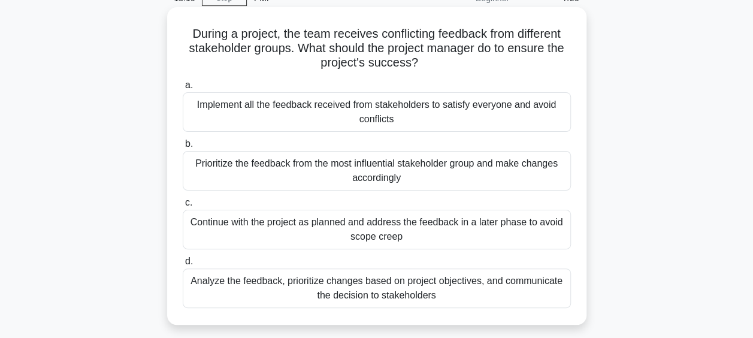
click at [251, 292] on div "Analyze the feedback, prioritize changes based on project objectives, and commu…" at bounding box center [377, 288] width 388 height 40
click at [183, 265] on input "d. Analyze the feedback, prioritize changes based on project objectives, and co…" at bounding box center [183, 262] width 0 height 8
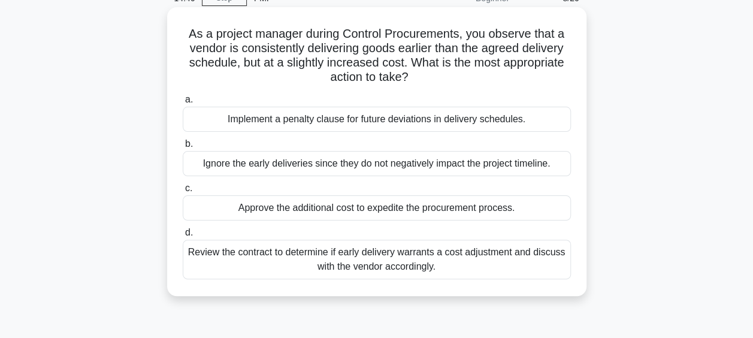
click at [397, 262] on div "Review the contract to determine if early delivery warrants a cost adjustment a…" at bounding box center [377, 260] width 388 height 40
click at [183, 237] on input "d. Review the contract to determine if early delivery warrants a cost adjustmen…" at bounding box center [183, 233] width 0 height 8
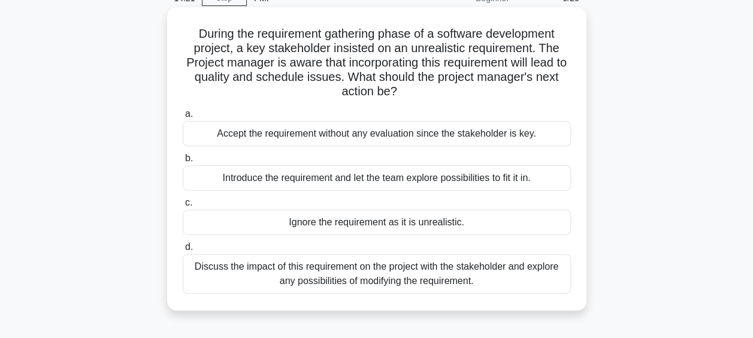
click at [284, 283] on div "Discuss the impact of this requirement on the project with the stakeholder and …" at bounding box center [377, 274] width 388 height 40
click at [183, 251] on input "d. Discuss the impact of this requirement on the project with the stakeholder a…" at bounding box center [183, 247] width 0 height 8
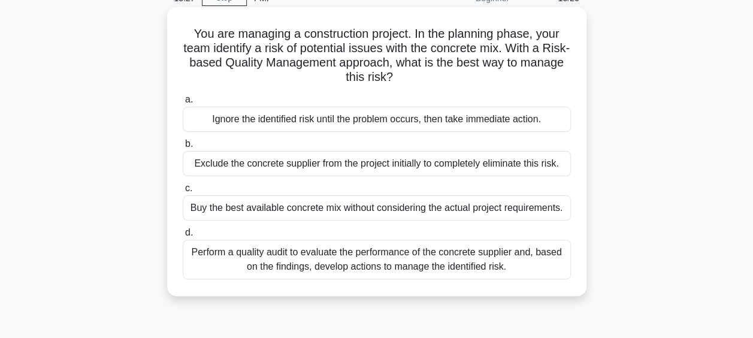
click at [347, 268] on div "Perform a quality audit to evaluate the performance of the concrete supplier an…" at bounding box center [377, 260] width 388 height 40
click at [183, 237] on input "d. Perform a quality audit to evaluate the performance of the concrete supplier…" at bounding box center [183, 233] width 0 height 8
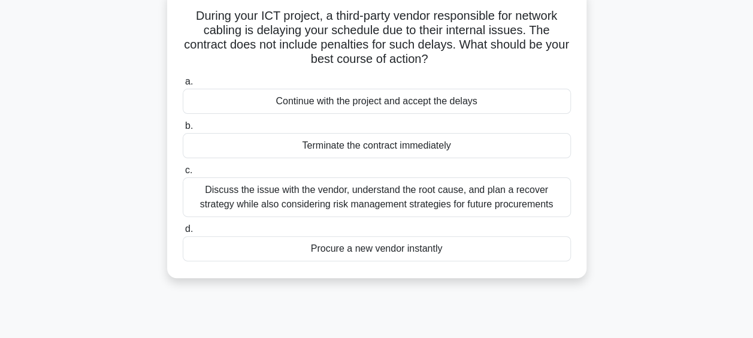
scroll to position [120, 0]
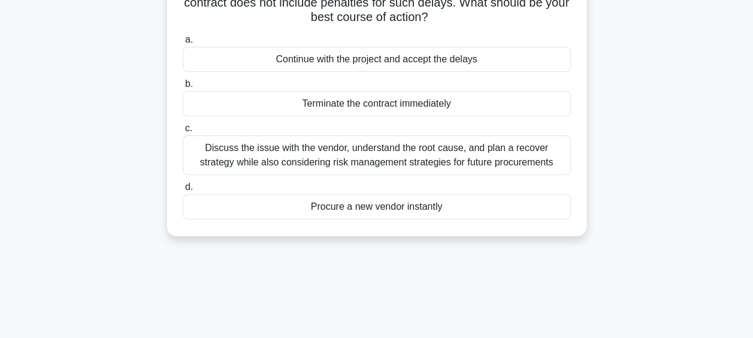
click at [315, 150] on div "Discuss the issue with the vendor, understand the root cause, and plan a recove…" at bounding box center [377, 155] width 388 height 40
click at [183, 132] on input "c. Discuss the issue with the vendor, understand the root cause, and plan a rec…" at bounding box center [183, 129] width 0 height 8
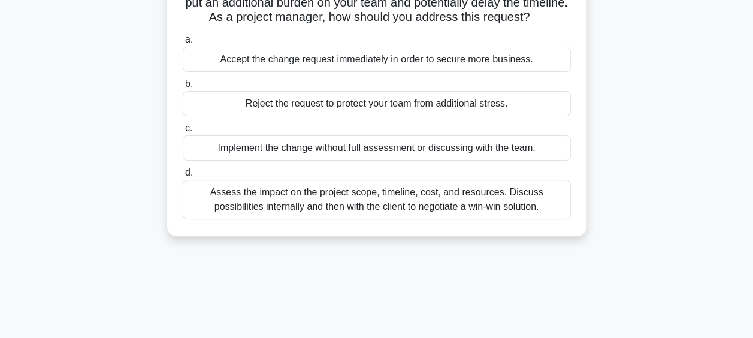
click at [426, 213] on div "Assess the impact on the project scope, timeline, cost, and resources. Discuss …" at bounding box center [377, 200] width 388 height 40
click at [183, 177] on input "d. Assess the impact on the project scope, timeline, cost, and resources. Discu…" at bounding box center [183, 173] width 0 height 8
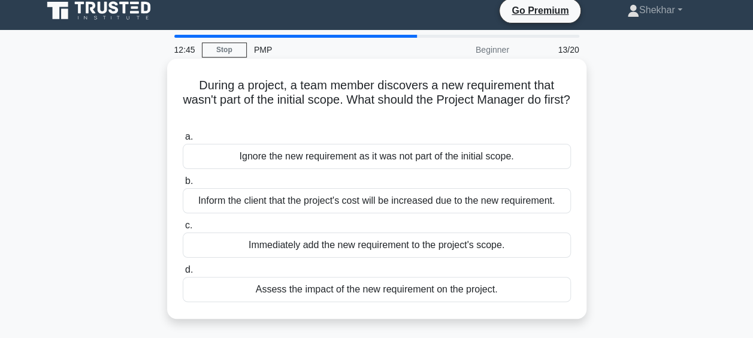
scroll to position [0, 0]
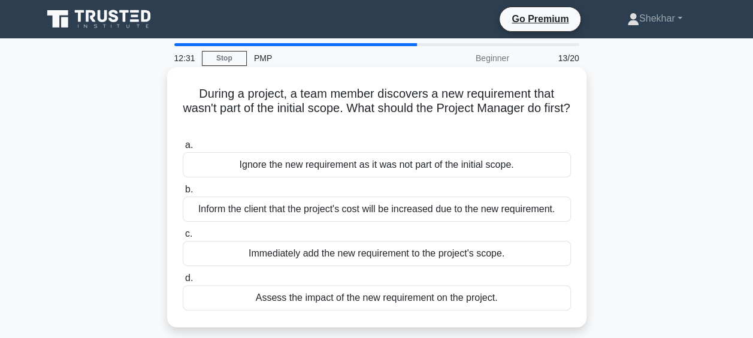
click at [327, 303] on div "Assess the impact of the new requirement on the project." at bounding box center [377, 297] width 388 height 25
click at [183, 282] on input "d. Assess the impact of the new requirement on the project." at bounding box center [183, 278] width 0 height 8
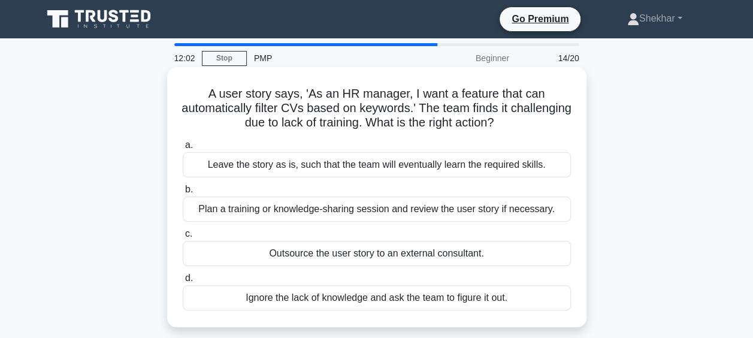
click at [393, 211] on div "Plan a training or knowledge-sharing session and review the user story if neces…" at bounding box center [377, 208] width 388 height 25
click at [183, 194] on input "b. Plan a training or knowledge-sharing session and review the user story if ne…" at bounding box center [183, 190] width 0 height 8
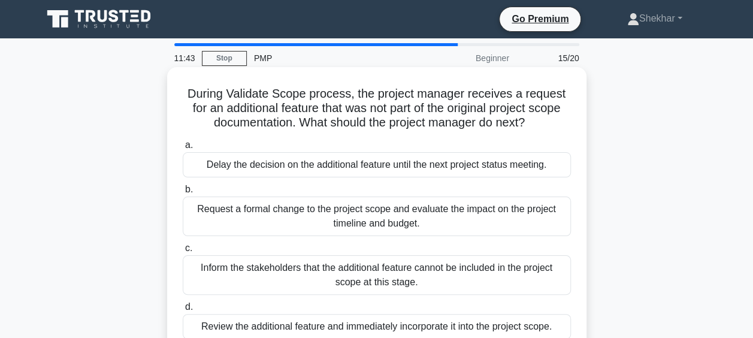
scroll to position [60, 0]
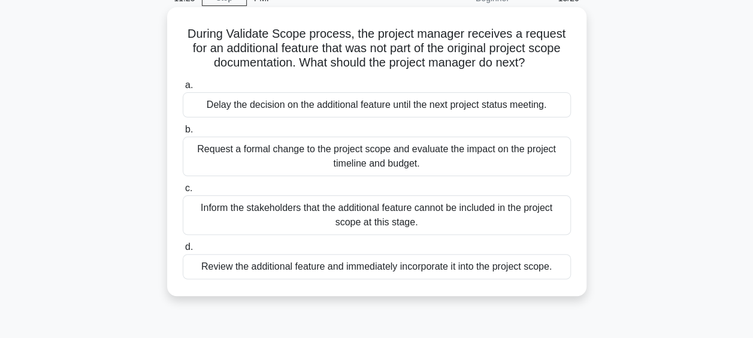
click at [389, 163] on div "Request a formal change to the project scope and evaluate the impact on the pro…" at bounding box center [377, 157] width 388 height 40
click at [183, 134] on input "b. Request a formal change to the project scope and evaluate the impact on the …" at bounding box center [183, 130] width 0 height 8
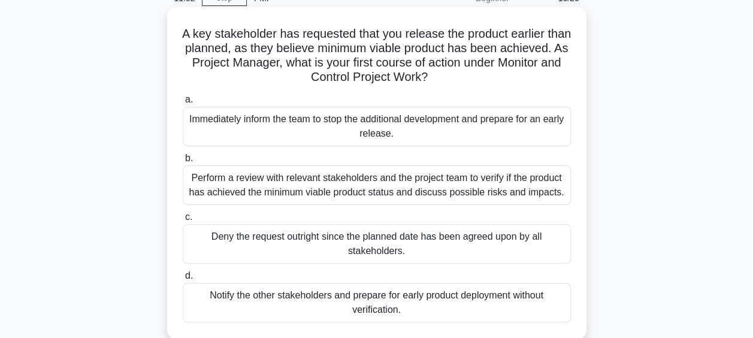
click at [407, 188] on div "Perform a review with relevant stakeholders and the project team to verify if t…" at bounding box center [377, 185] width 388 height 40
click at [183, 162] on input "b. Perform a review with relevant stakeholders and the project team to verify i…" at bounding box center [183, 159] width 0 height 8
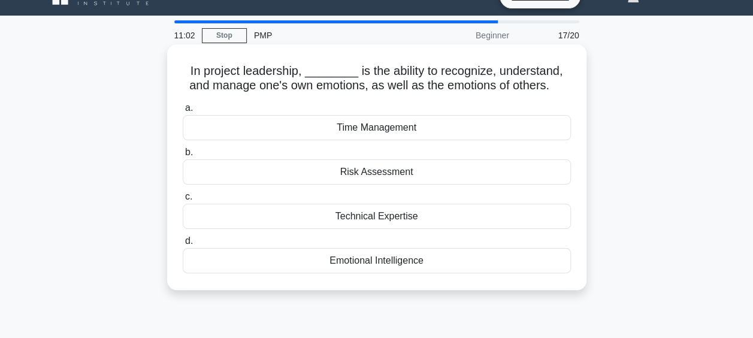
scroll to position [0, 0]
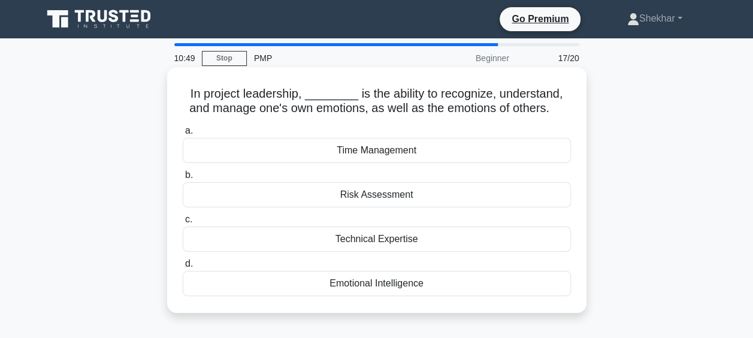
click at [392, 288] on div "Emotional Intelligence" at bounding box center [377, 283] width 388 height 25
click at [183, 268] on input "d. Emotional Intelligence" at bounding box center [183, 264] width 0 height 8
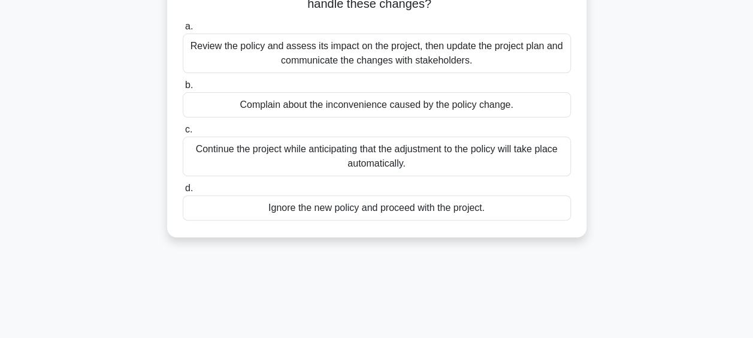
scroll to position [120, 0]
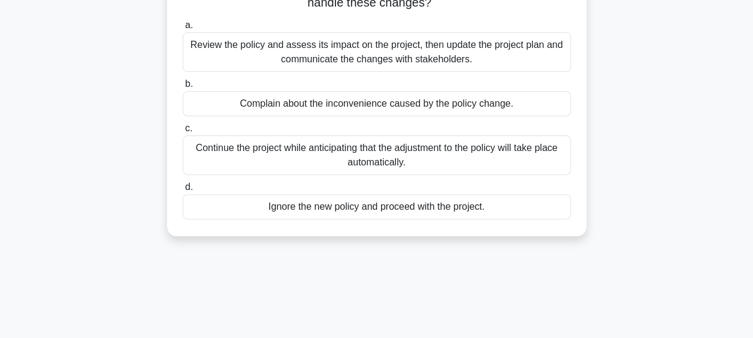
click at [430, 55] on div "Review the policy and assess its impact on the project, then update the project…" at bounding box center [377, 52] width 388 height 40
click at [183, 29] on input "a. Review the policy and assess its impact on the project, then update the proj…" at bounding box center [183, 26] width 0 height 8
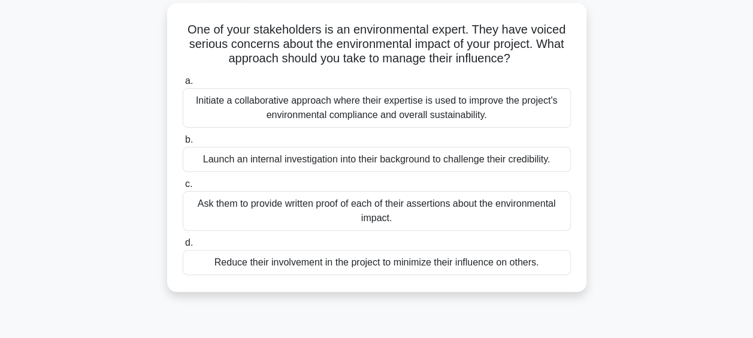
scroll to position [69, 0]
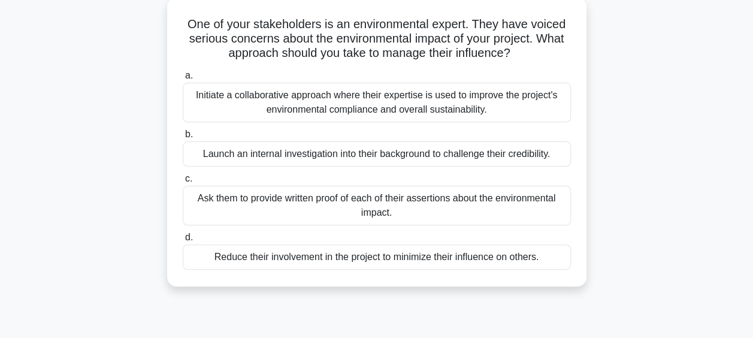
click at [503, 108] on div "Initiate a collaborative approach where their expertise is used to improve the …" at bounding box center [377, 103] width 388 height 40
click at [183, 80] on input "a. Initiate a collaborative approach where their expertise is used to improve t…" at bounding box center [183, 76] width 0 height 8
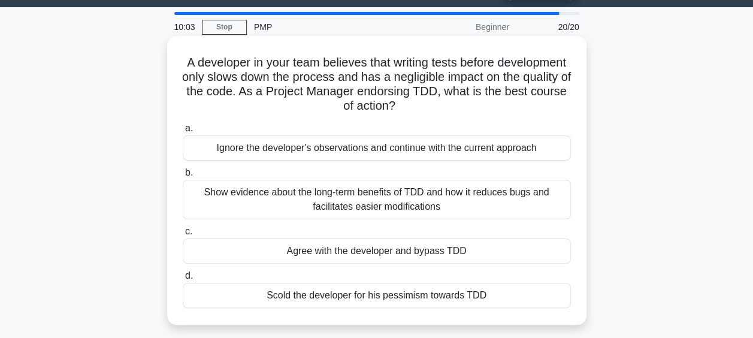
scroll to position [0, 0]
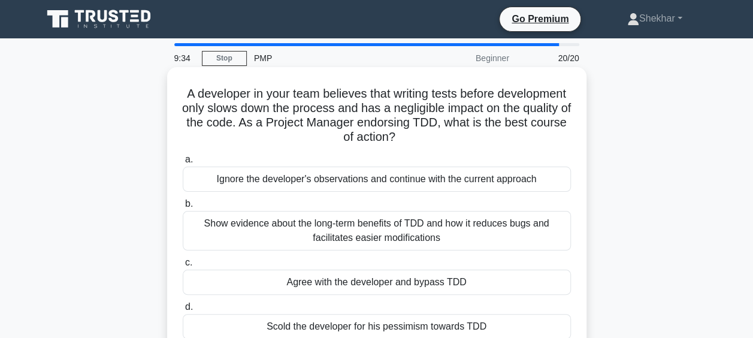
click at [437, 225] on div "Show evidence about the long-term benefits of TDD and how it reduces bugs and f…" at bounding box center [377, 231] width 388 height 40
click at [183, 208] on input "b. Show evidence about the long-term benefits of TDD and how it reduces bugs an…" at bounding box center [183, 204] width 0 height 8
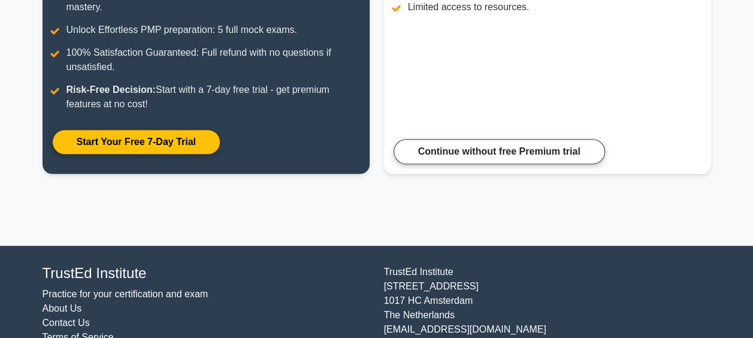
scroll to position [312, 0]
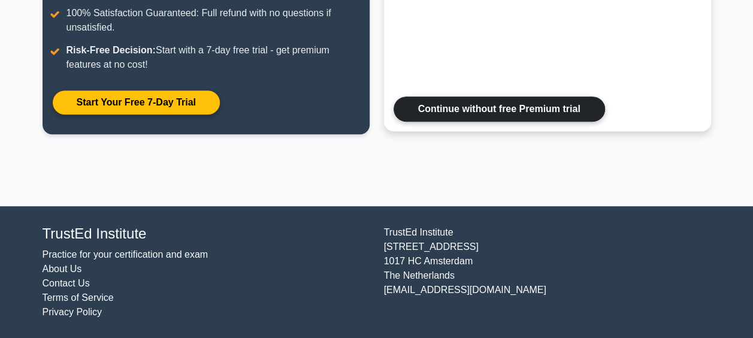
click at [536, 111] on link "Continue without free Premium trial" at bounding box center [499, 108] width 211 height 25
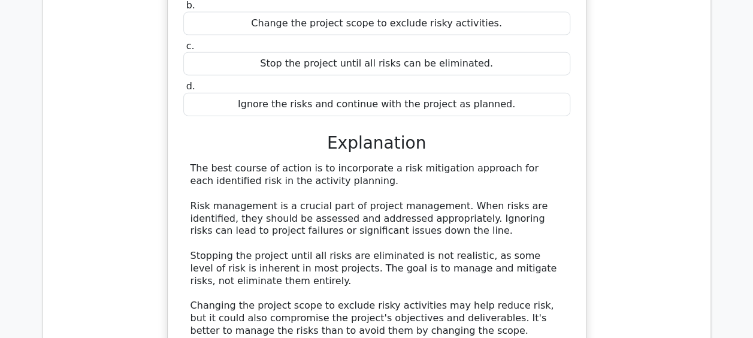
scroll to position [1438, 0]
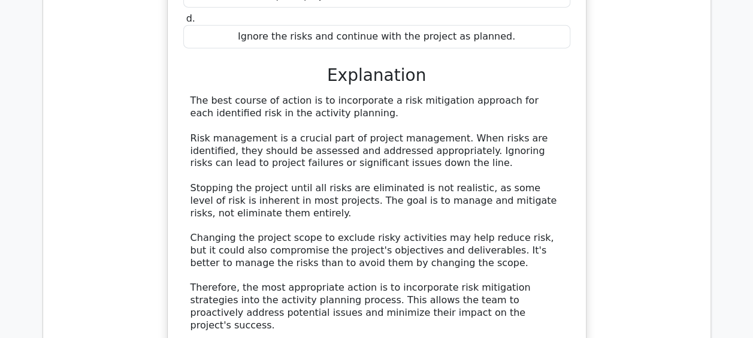
click at [473, 116] on div "The best course of action is to incorporate a risk mitigation approach for each…" at bounding box center [377, 213] width 373 height 237
